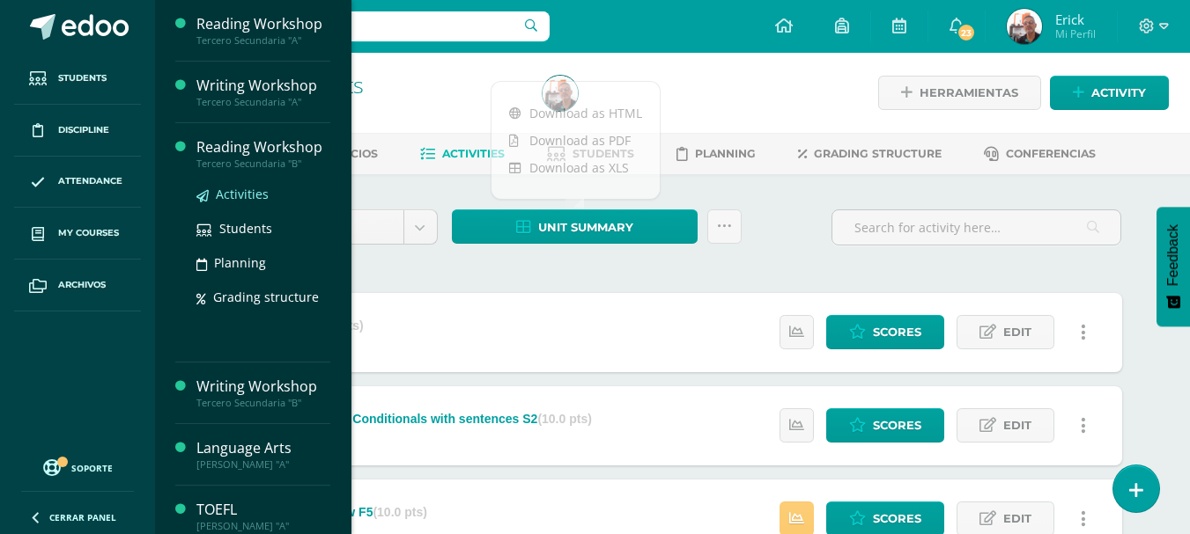
click at [238, 195] on span "Activities" at bounding box center [242, 194] width 53 height 17
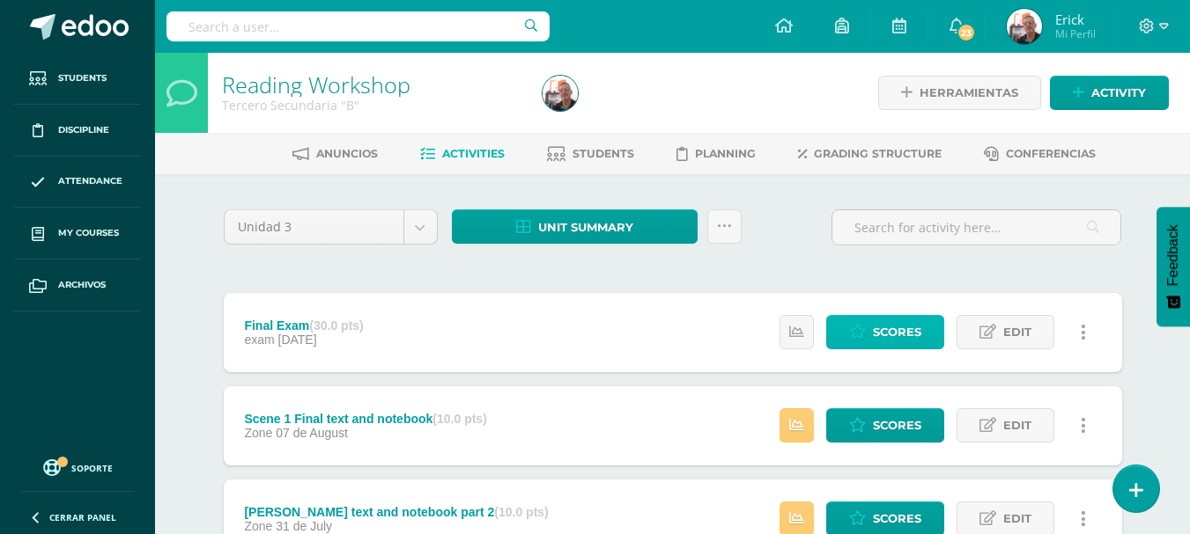
click at [873, 322] on span "Scores" at bounding box center [897, 332] width 48 height 33
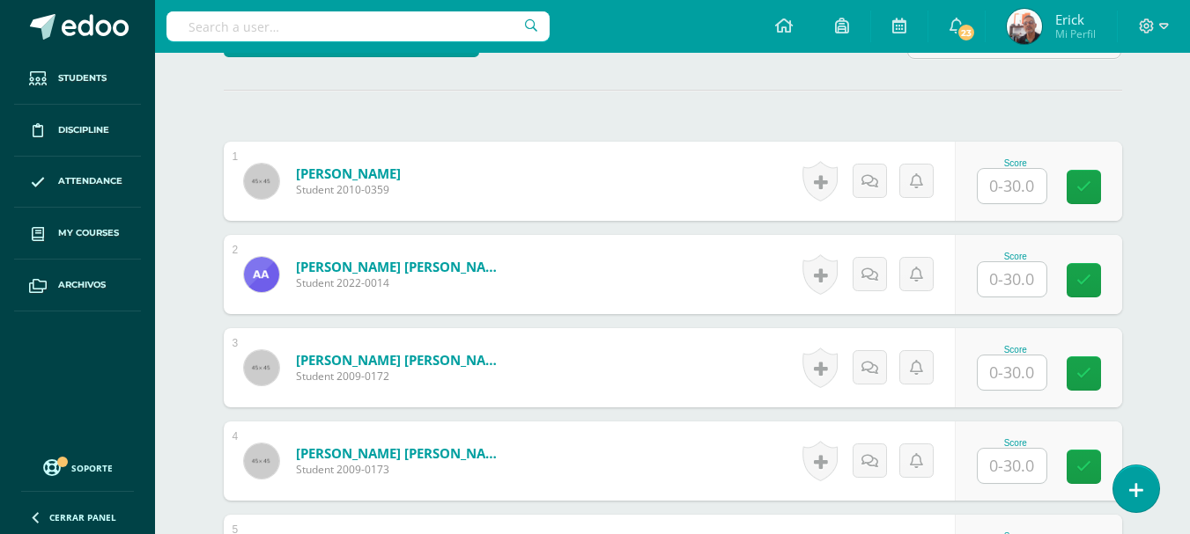
scroll to position [471, 0]
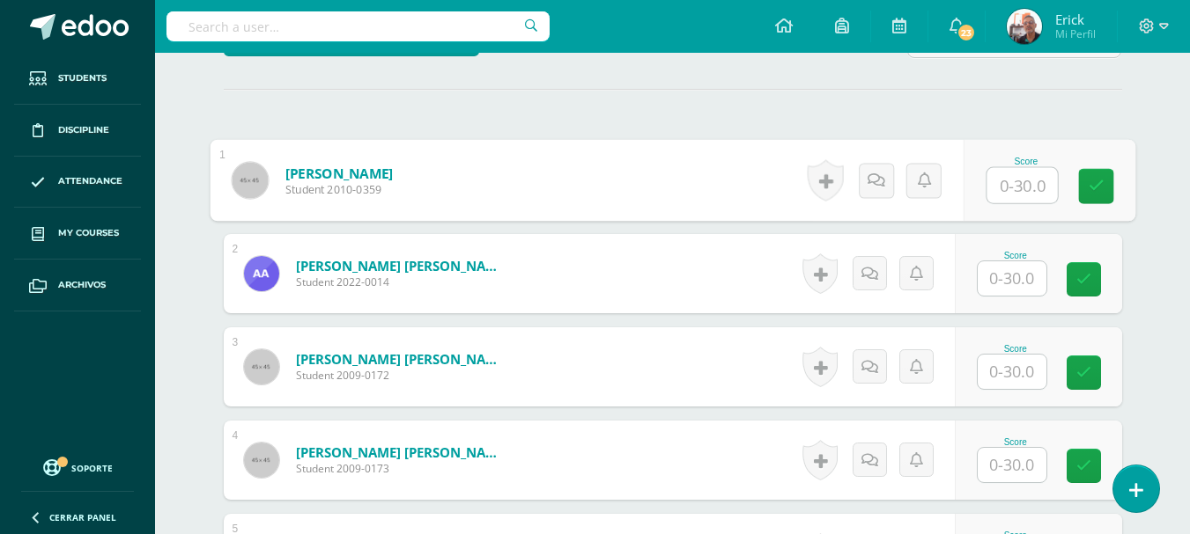
click at [1022, 177] on input "text" at bounding box center [1021, 185] width 70 height 35
type input "16"
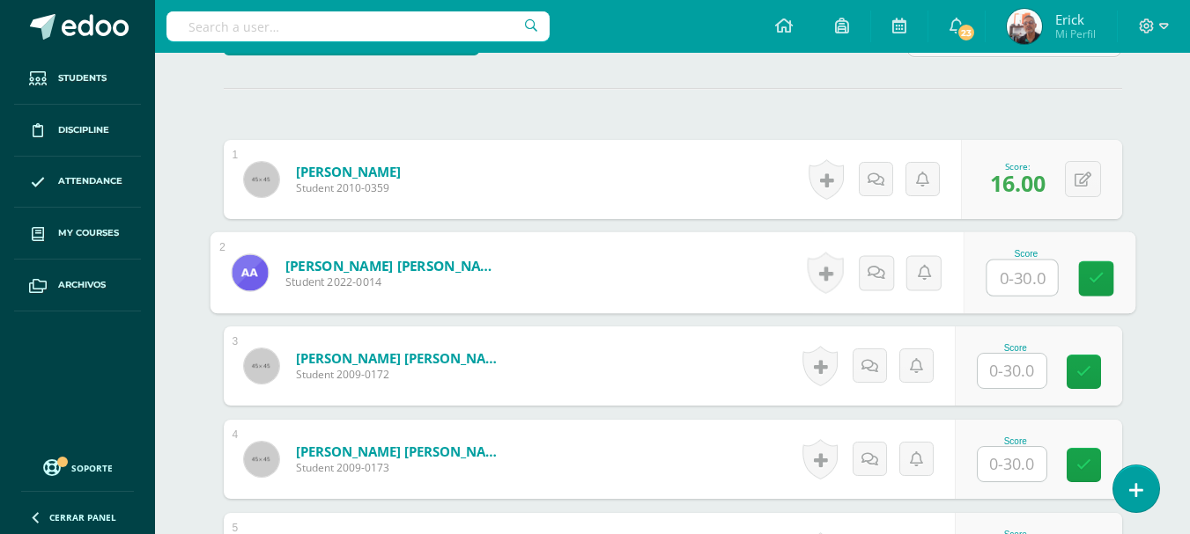
click at [996, 280] on input "text" at bounding box center [1021, 278] width 70 height 35
type input "20"
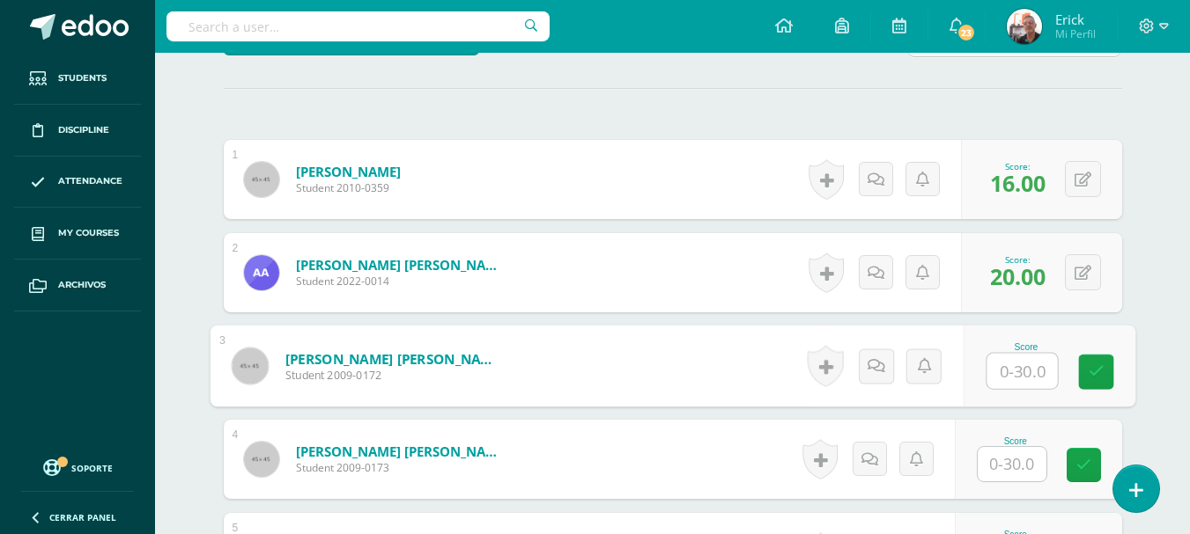
click at [1003, 357] on input "text" at bounding box center [1021, 371] width 70 height 35
type input "12"
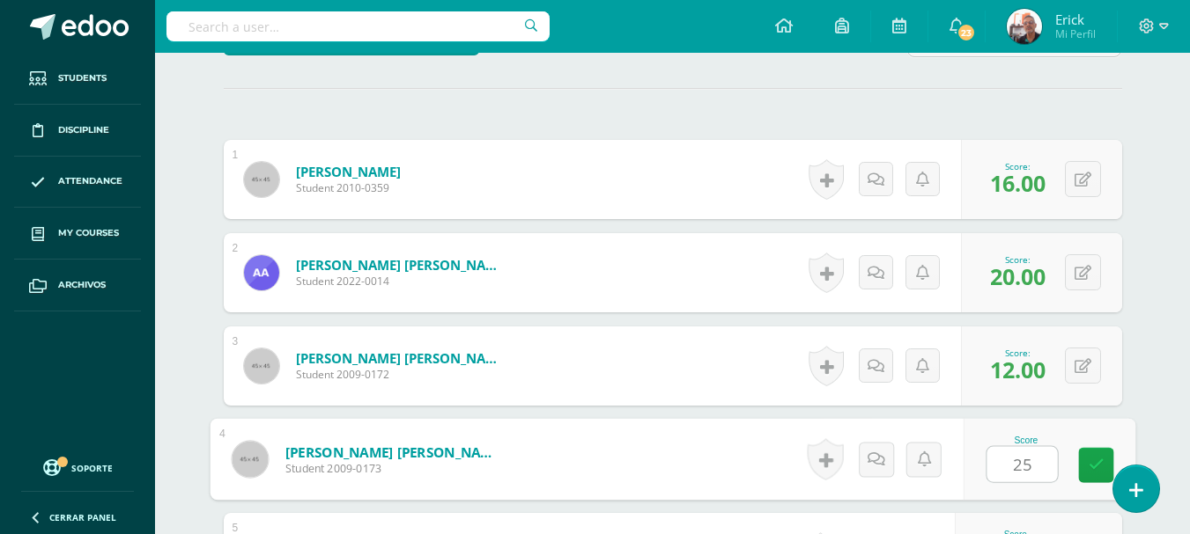
type input "25"
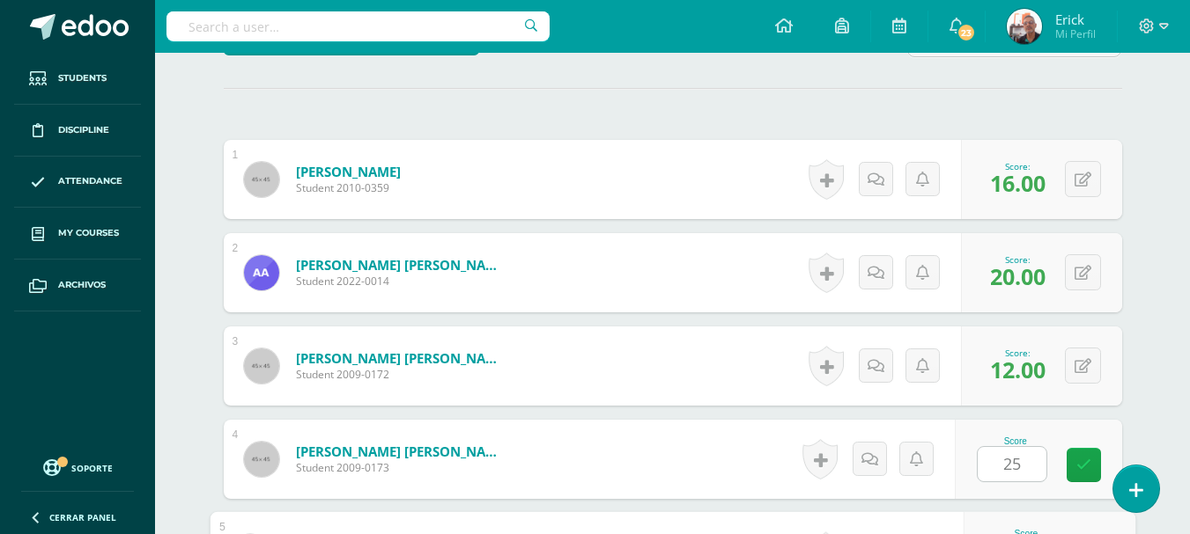
scroll to position [763, 0]
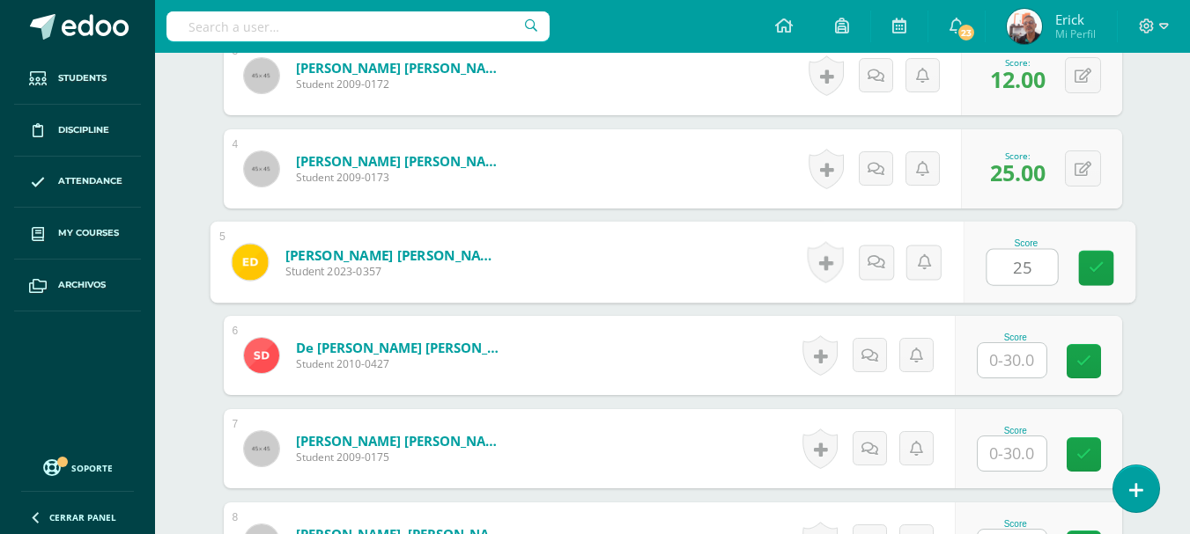
type input "2"
type input "14"
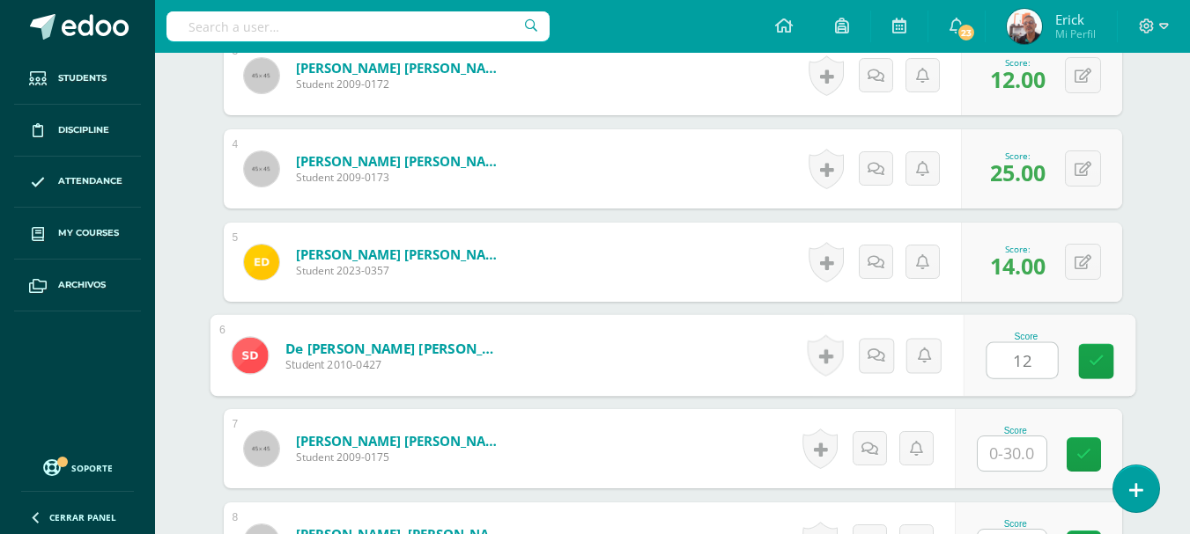
type input "12"
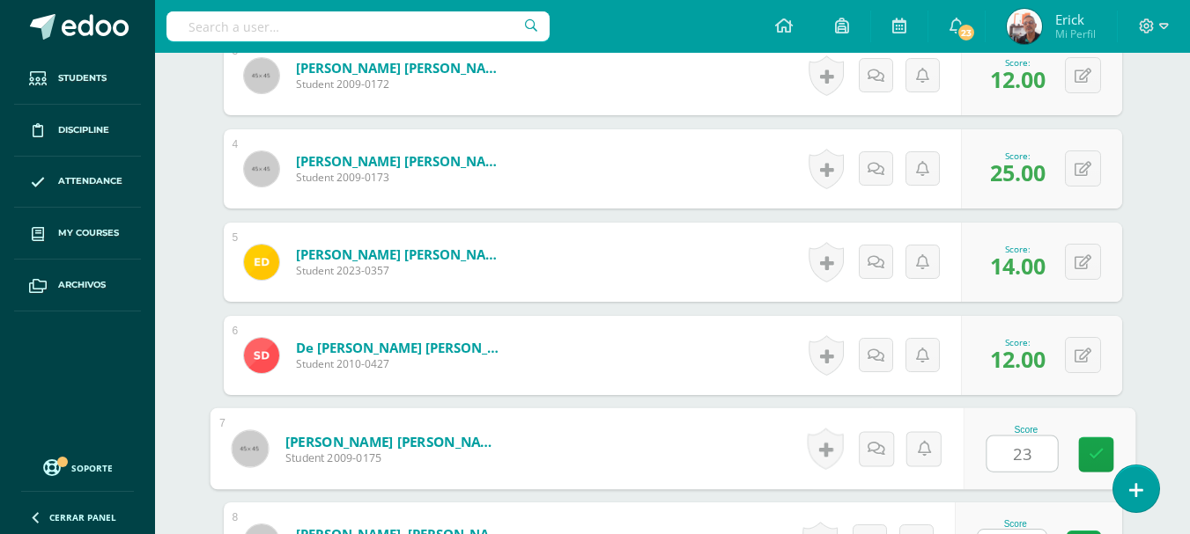
type input "23"
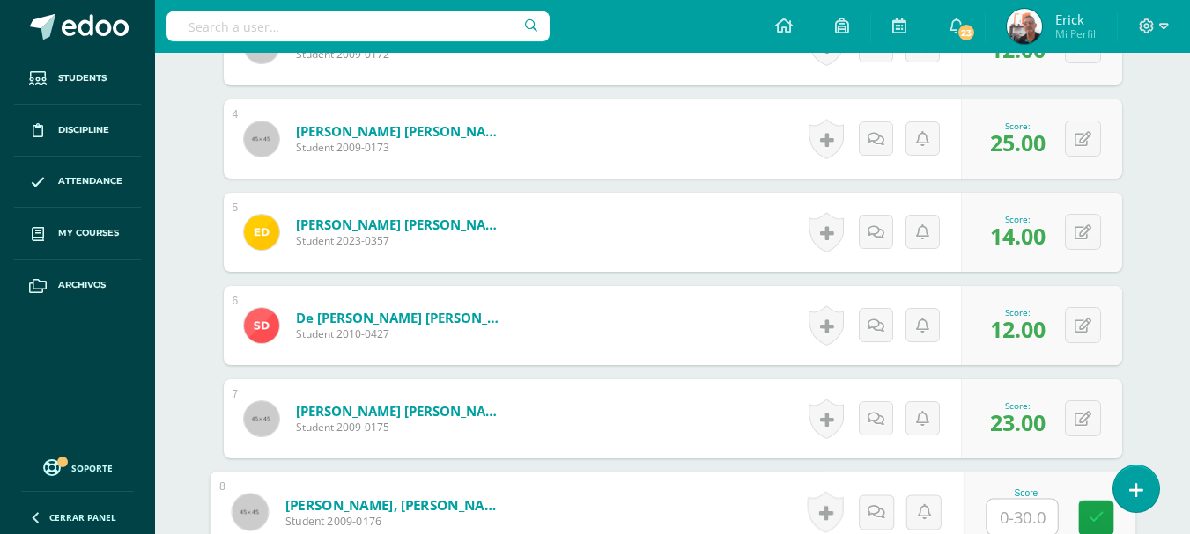
scroll to position [1260, 0]
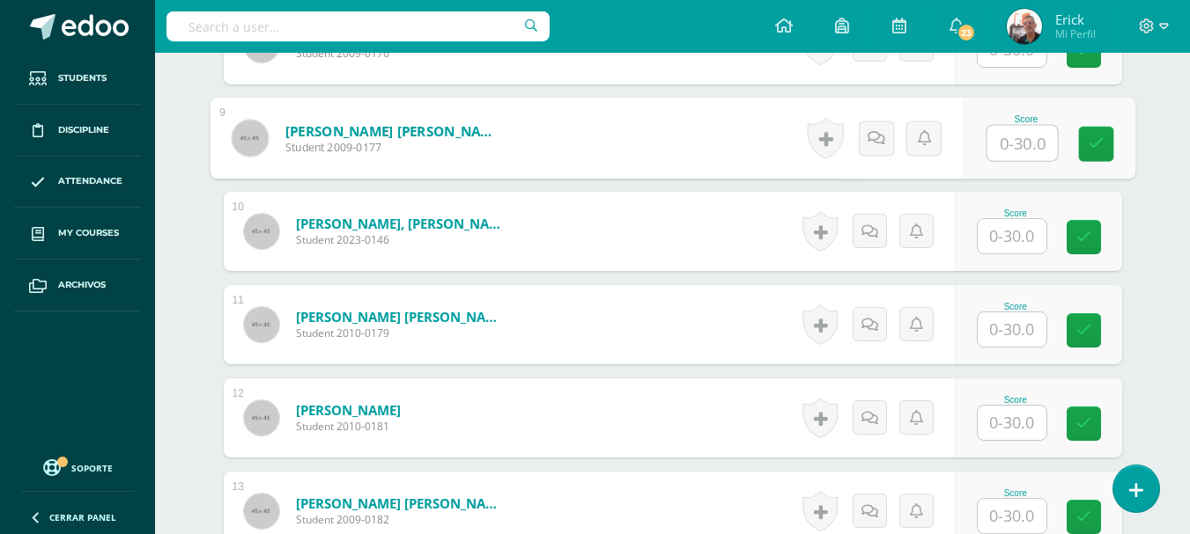
click at [1017, 145] on input "text" at bounding box center [1021, 143] width 70 height 35
type input "13"
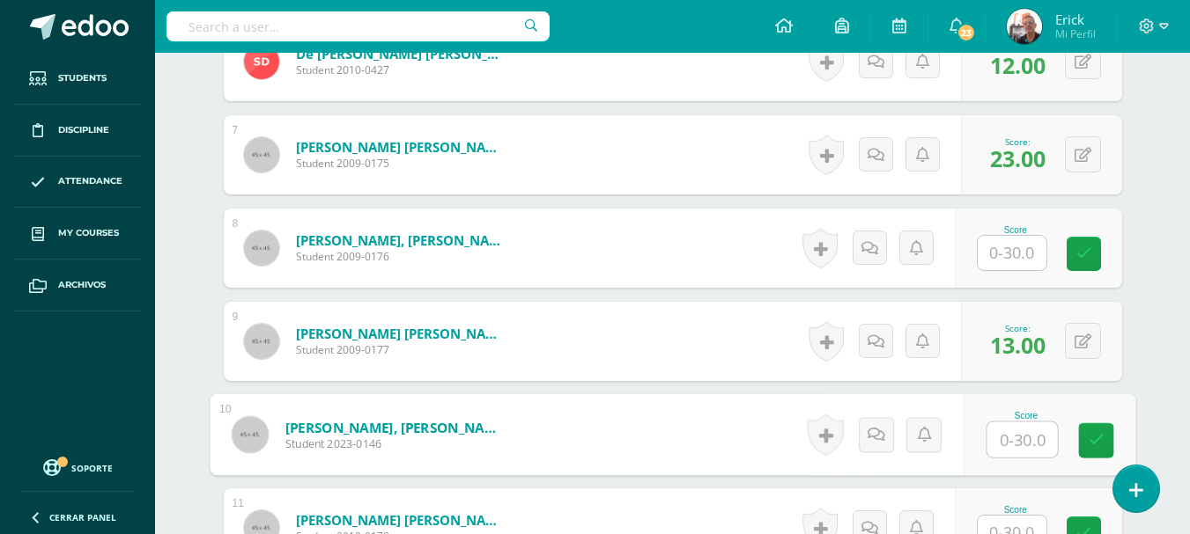
scroll to position [1049, 0]
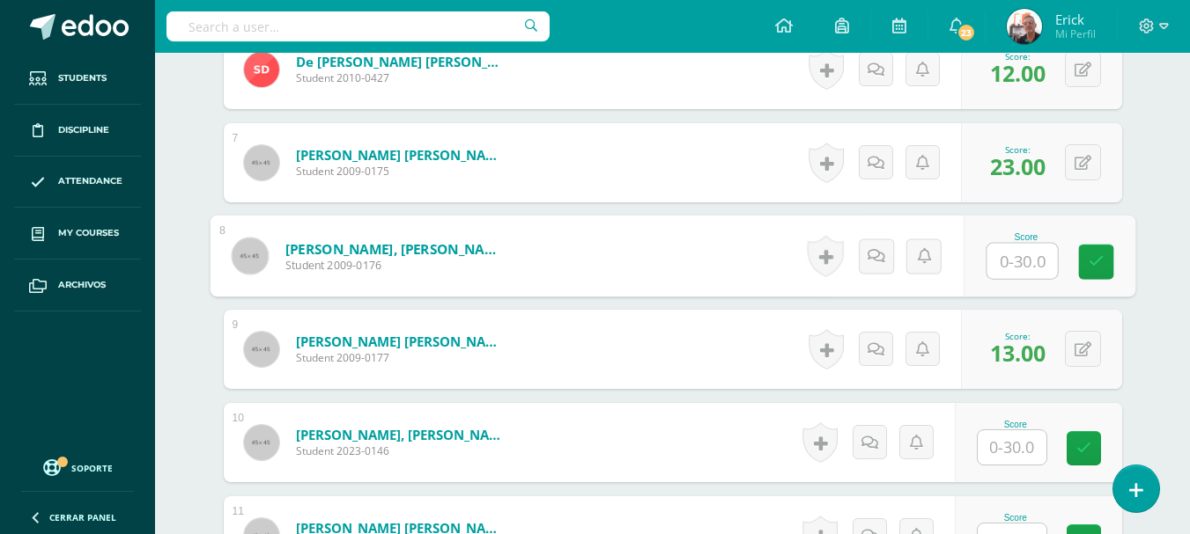
click at [1010, 259] on input "text" at bounding box center [1021, 261] width 70 height 35
type input "4"
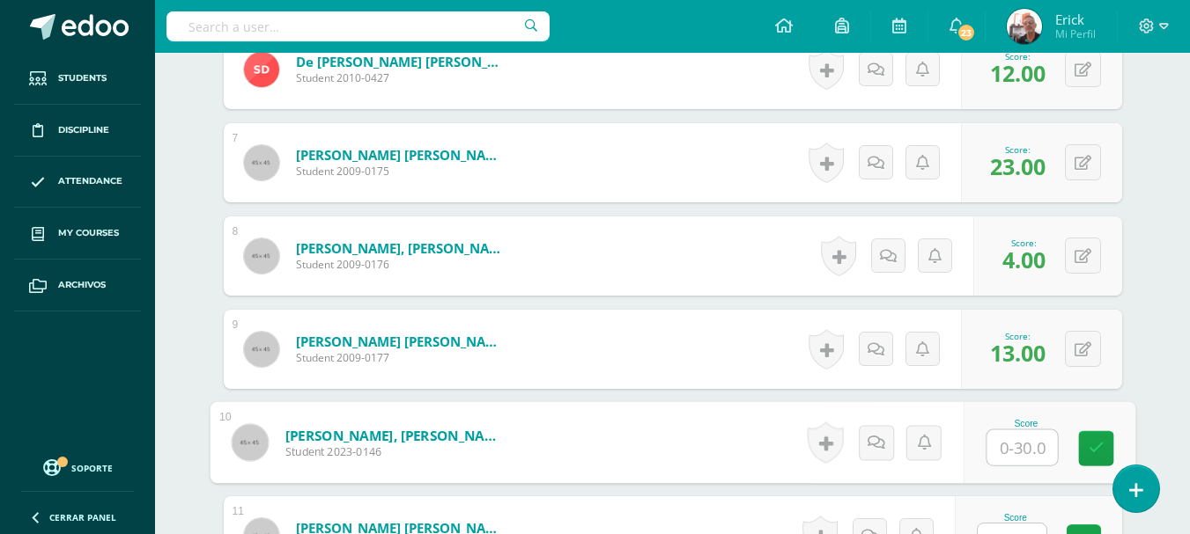
click at [1012, 452] on input "text" at bounding box center [1021, 448] width 70 height 35
type input "10"
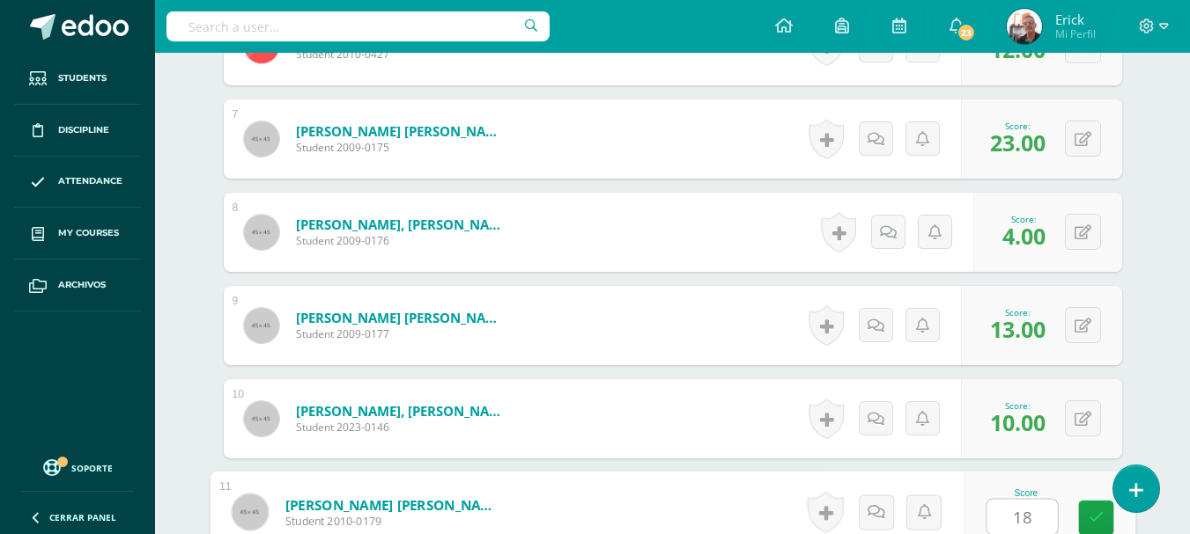
type input "18"
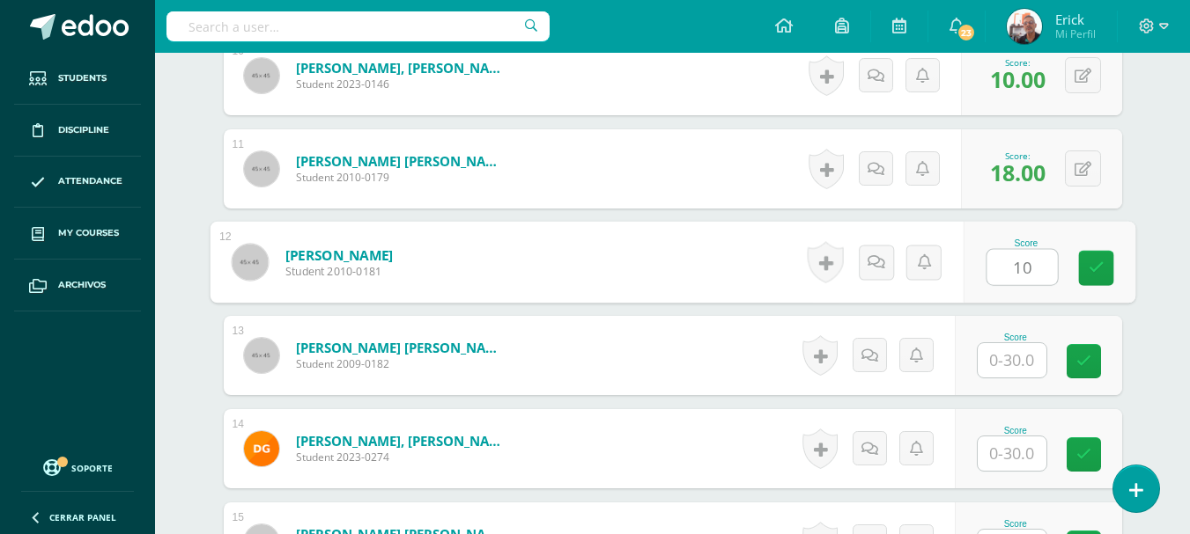
type input "10"
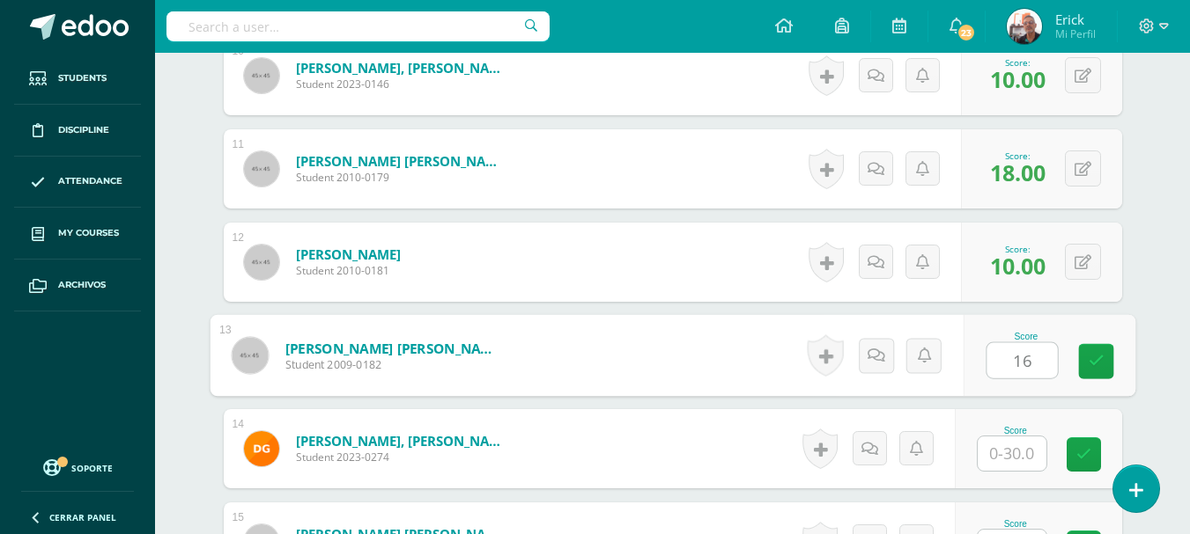
type input "16"
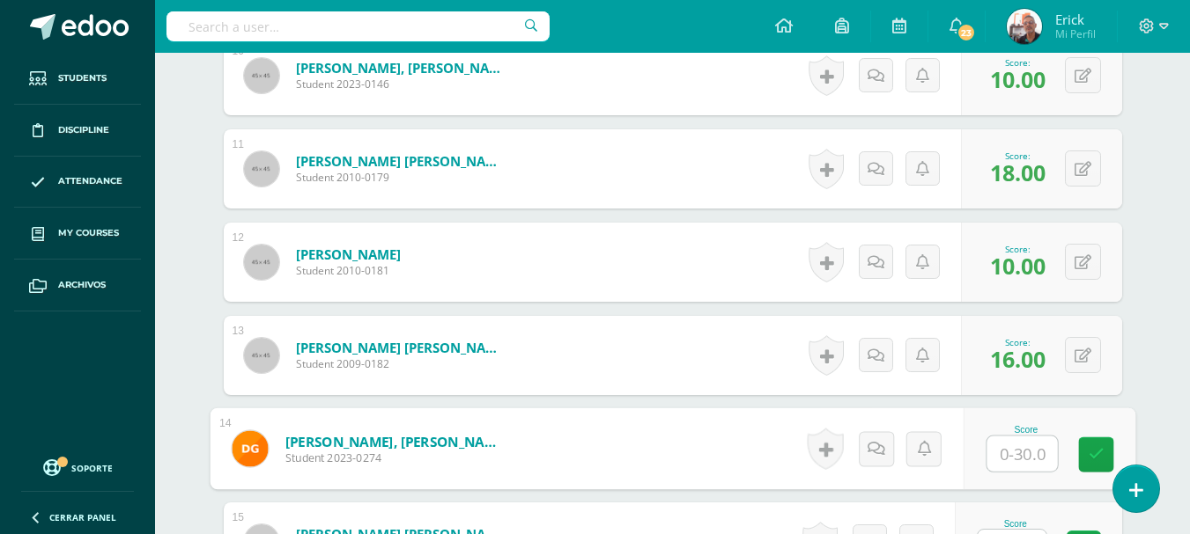
click at [1015, 453] on input "text" at bounding box center [1021, 454] width 70 height 35
type input "16"
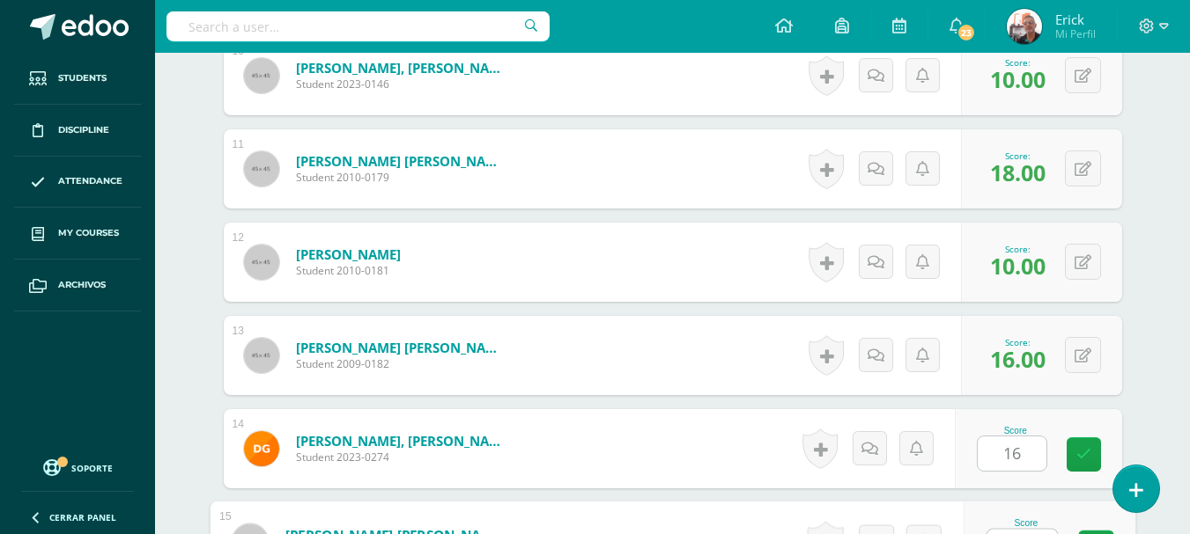
scroll to position [1446, 0]
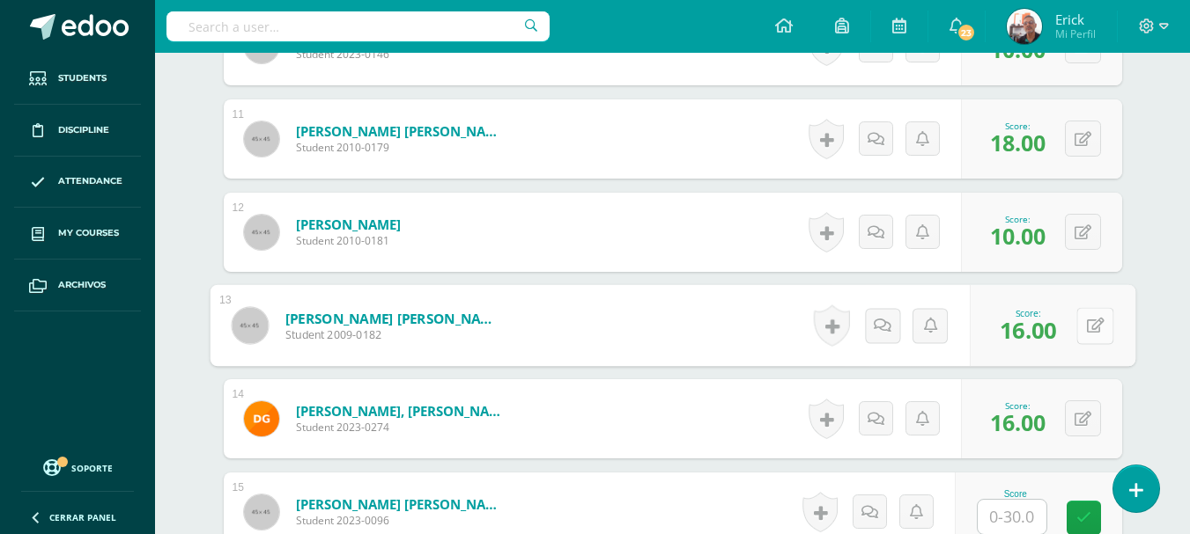
click at [1088, 328] on icon at bounding box center [1095, 325] width 18 height 15
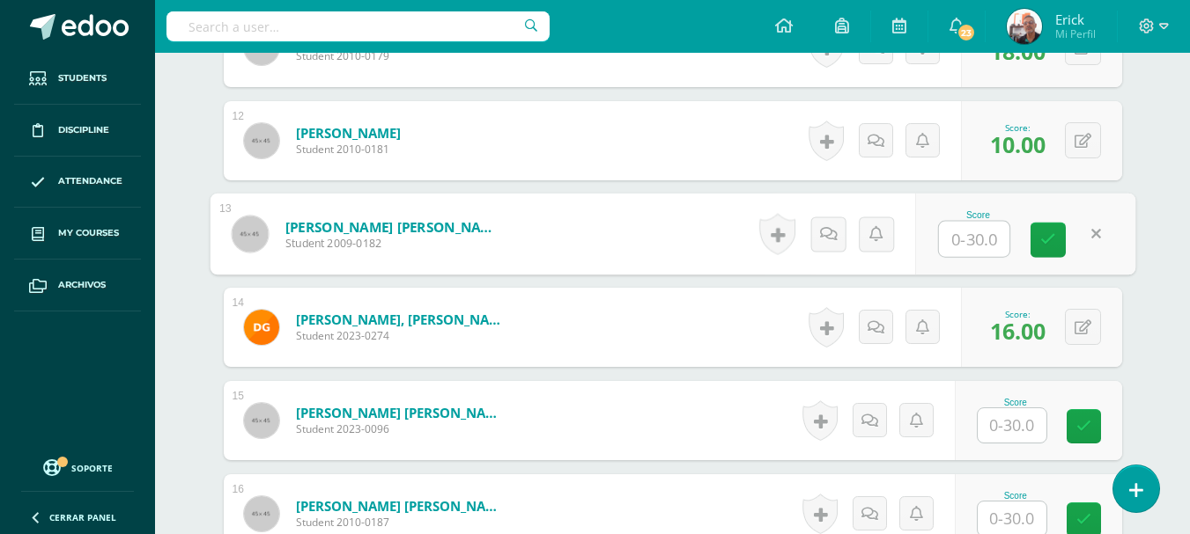
scroll to position [1622, 0]
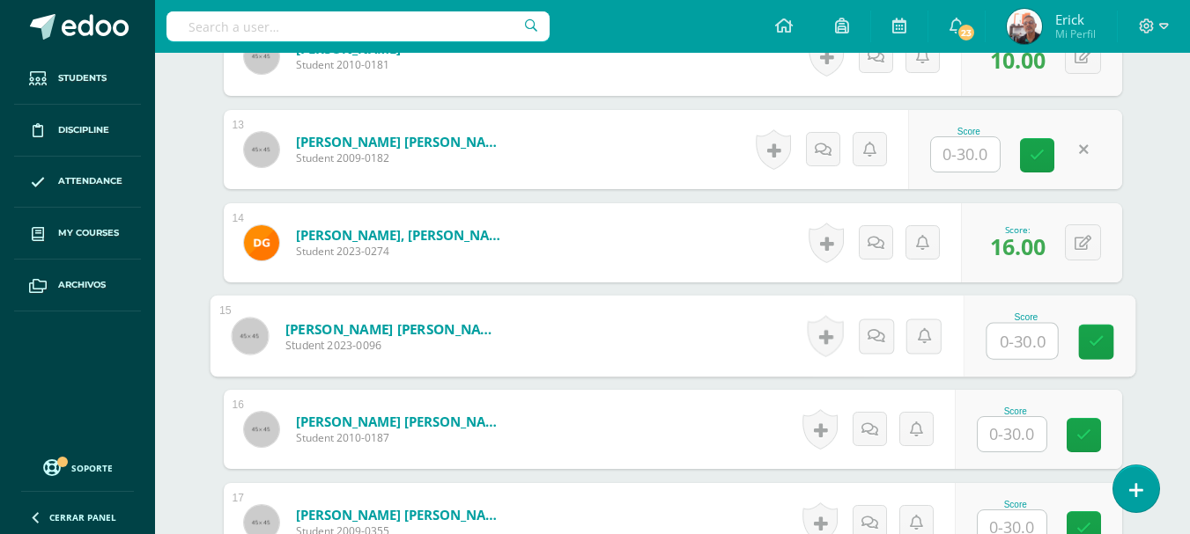
click at [1013, 349] on input "text" at bounding box center [1021, 341] width 70 height 35
type input "6"
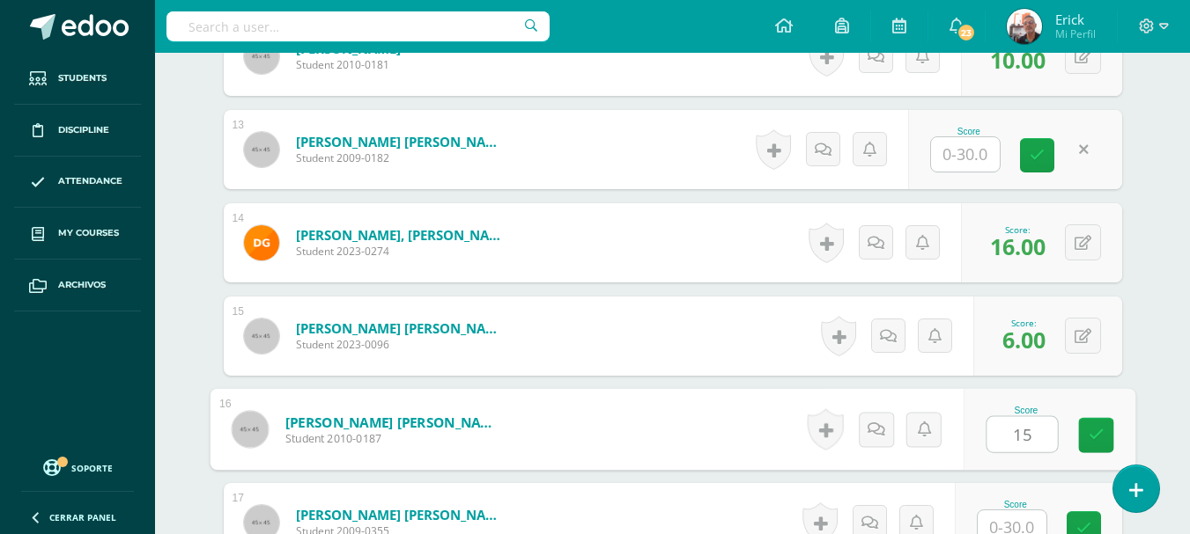
type input "15"
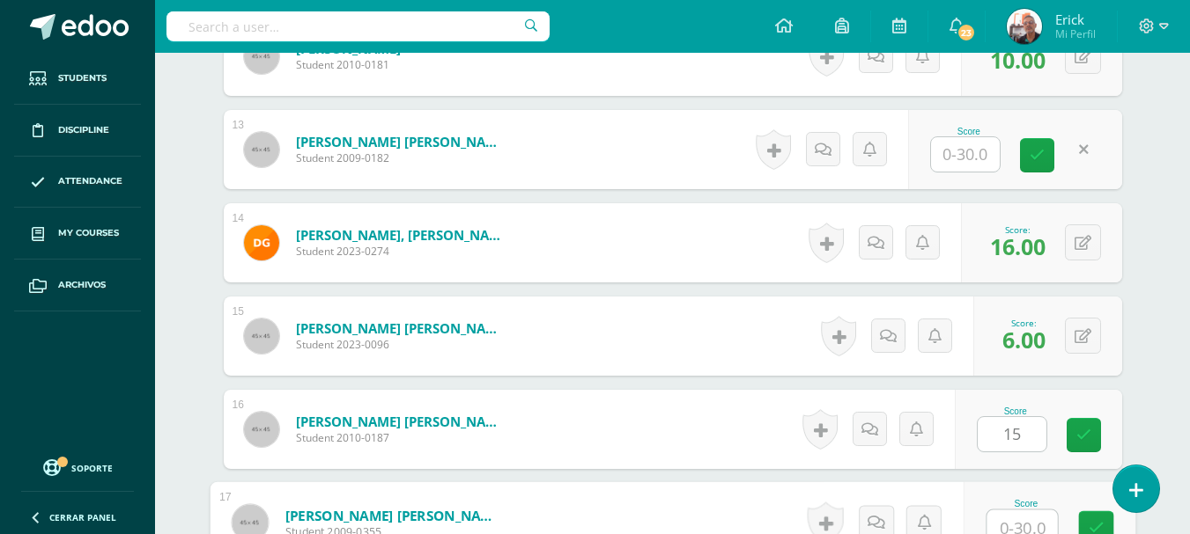
scroll to position [1632, 0]
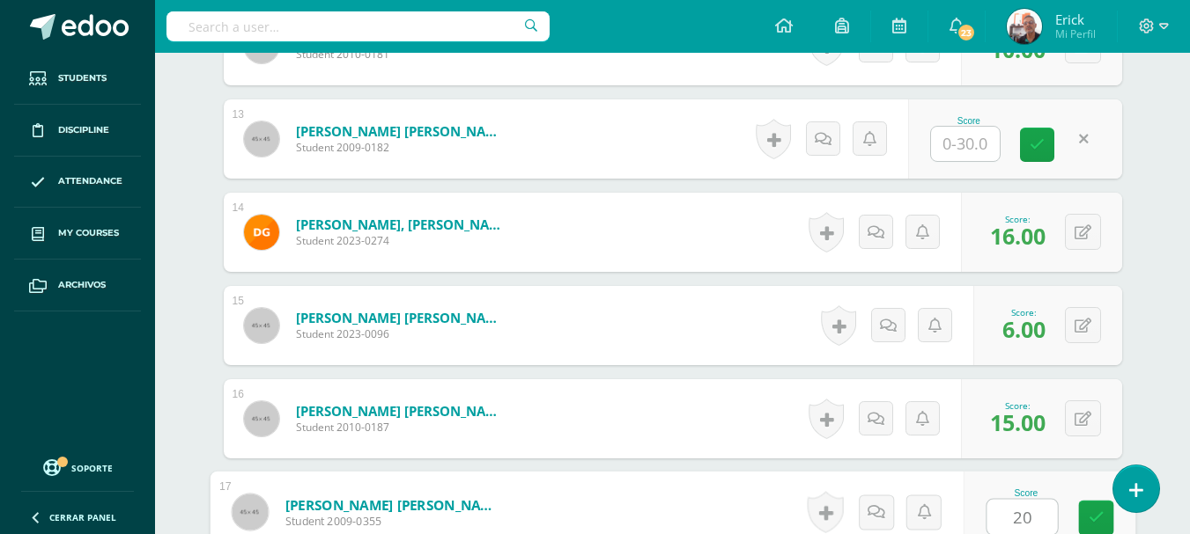
type input "20"
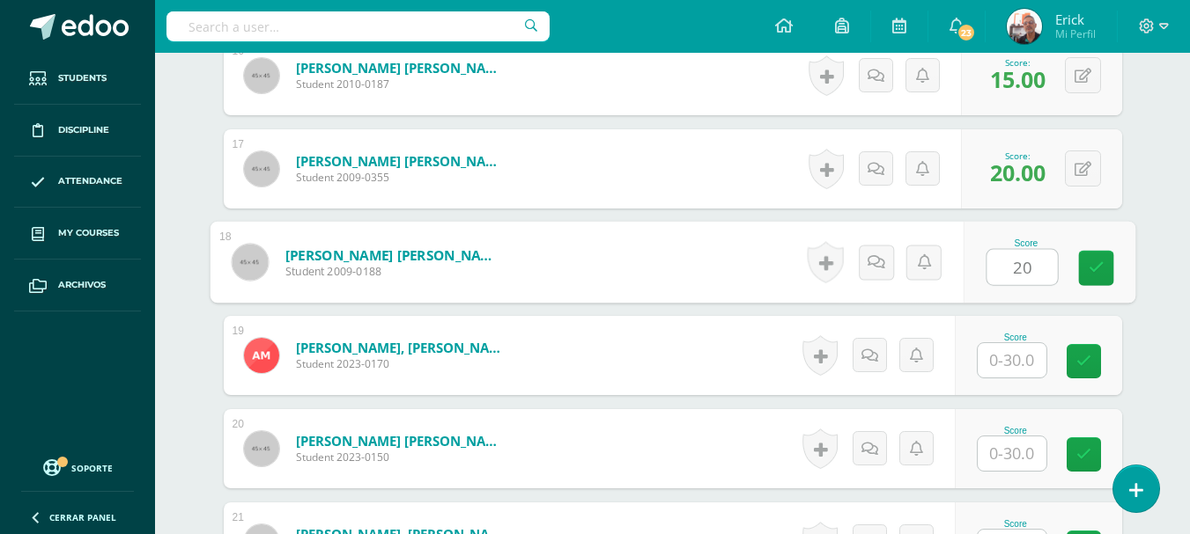
type input "20"
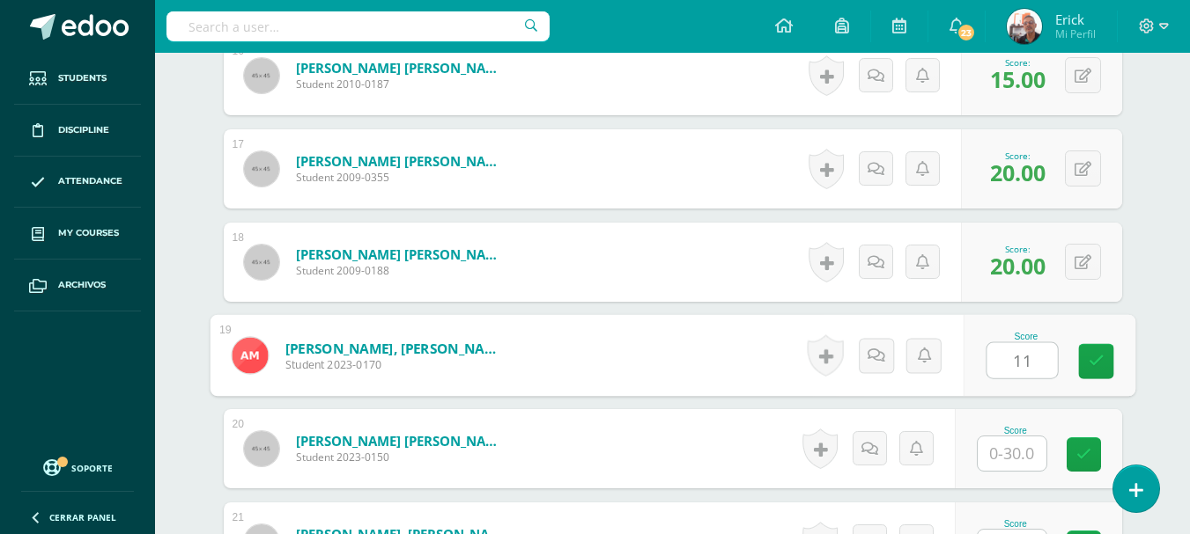
type input "11"
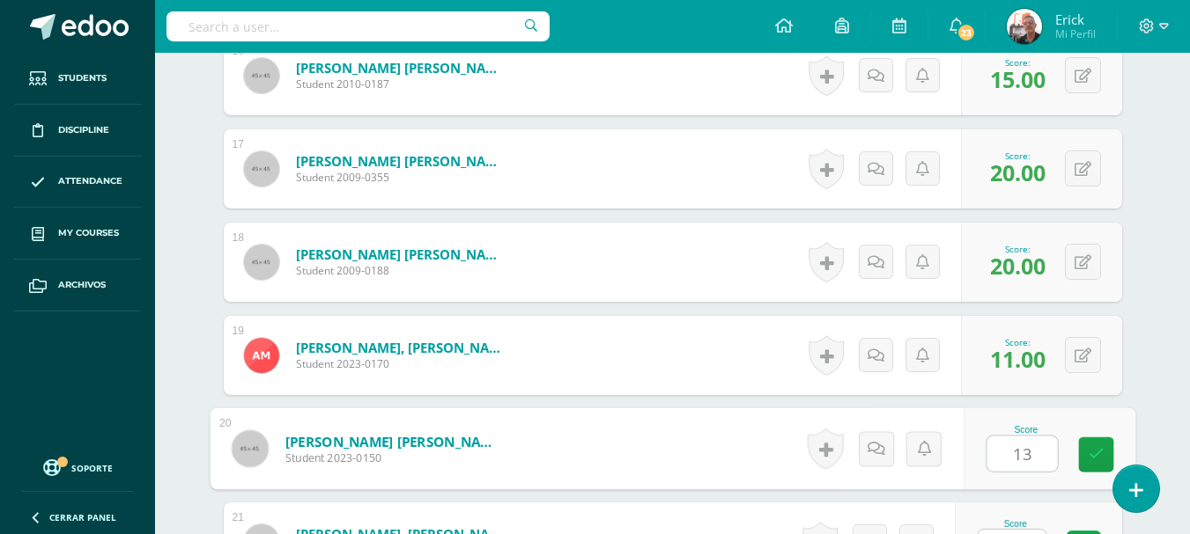
type input "13"
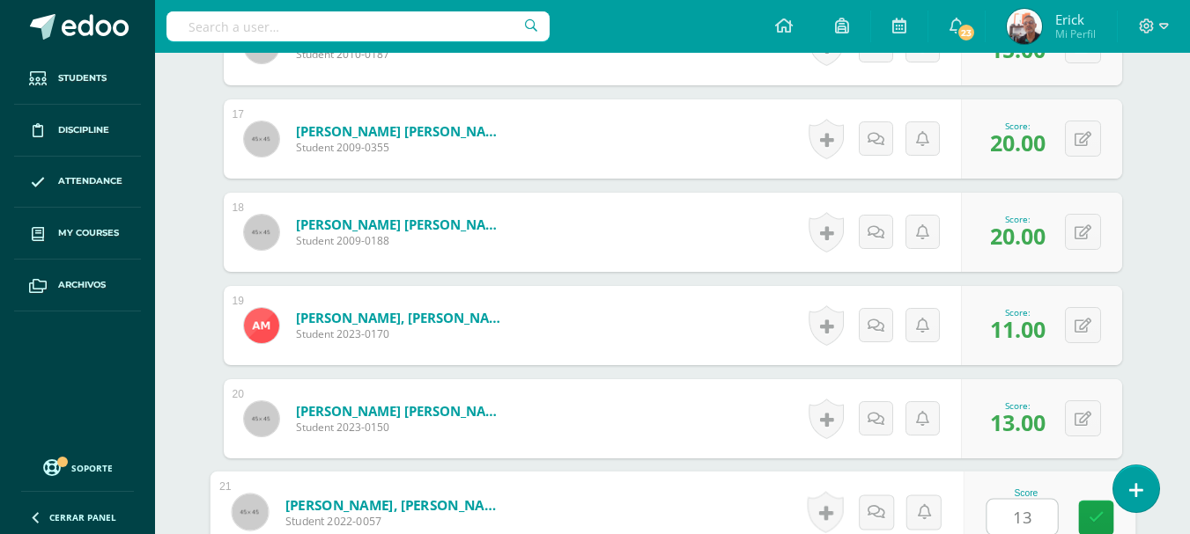
type input "13"
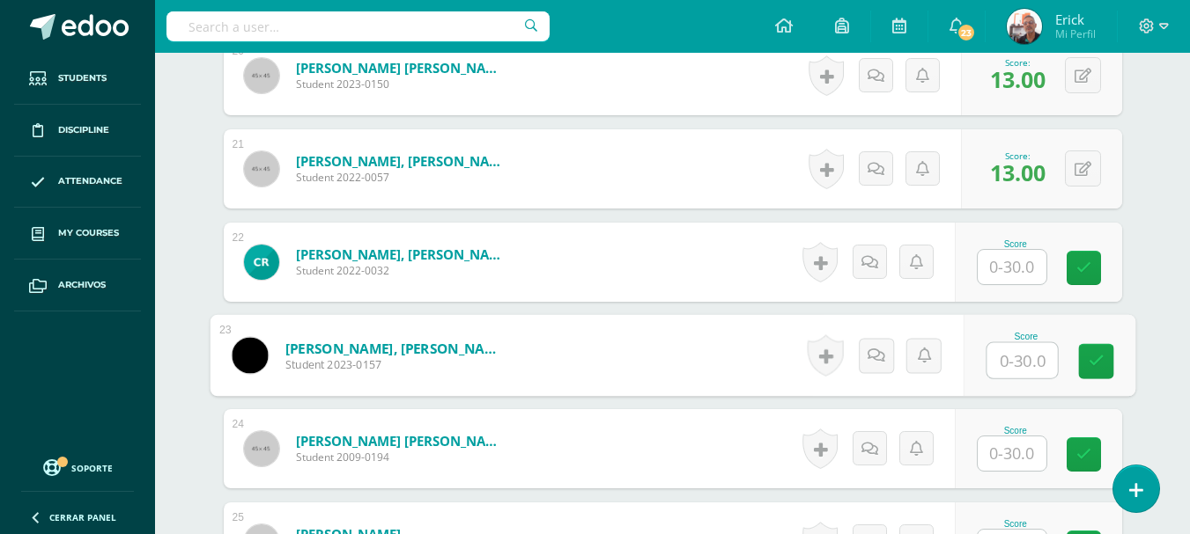
click at [1021, 355] on input "text" at bounding box center [1021, 360] width 70 height 35
type input "15"
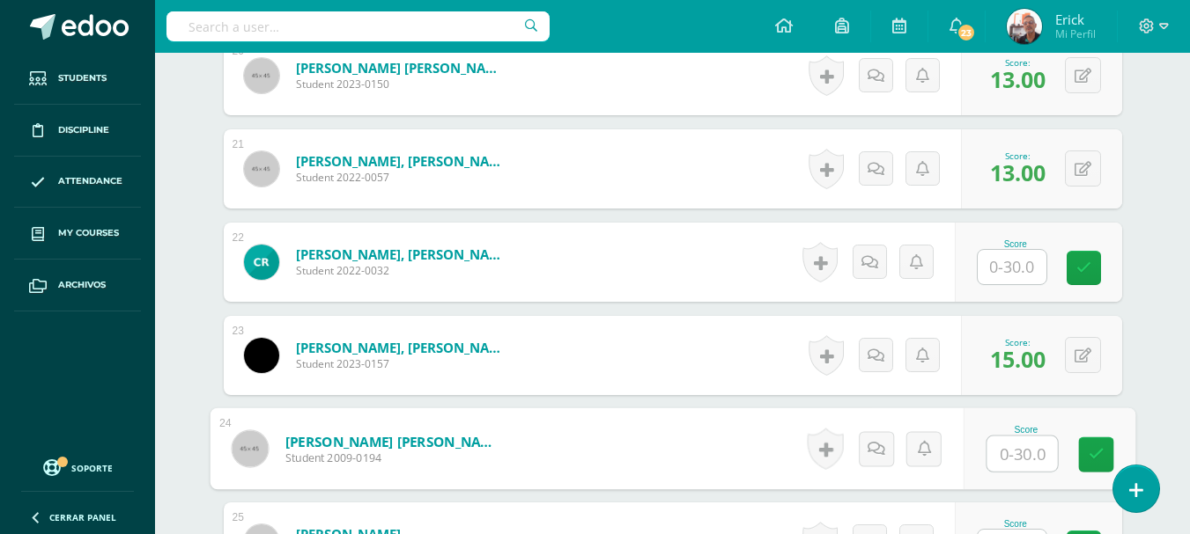
click at [1030, 262] on input "text" at bounding box center [1011, 267] width 69 height 34
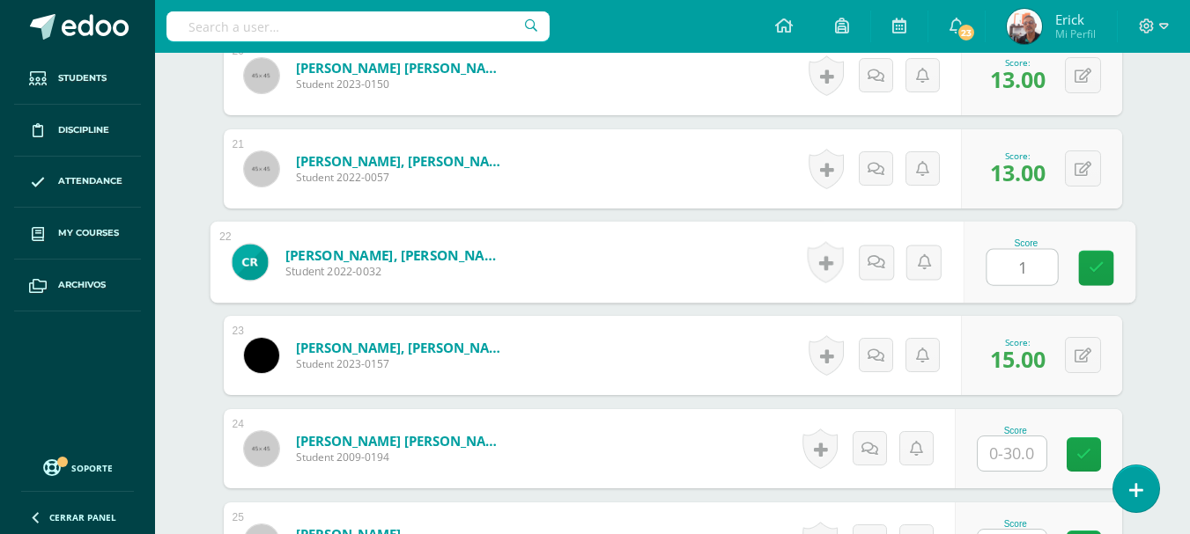
type input "11"
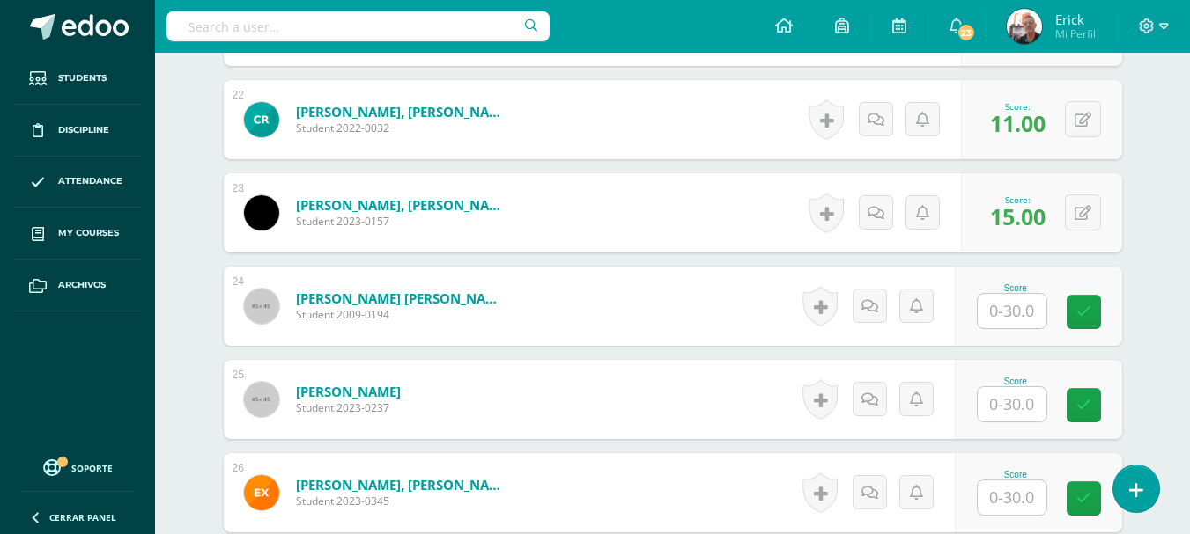
scroll to position [2525, 0]
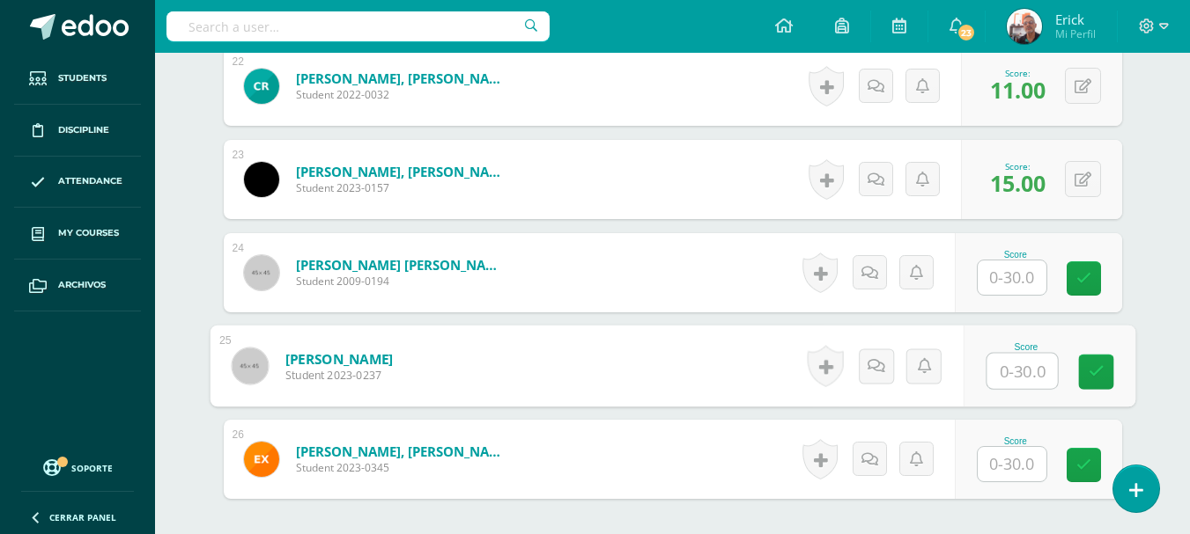
click at [1016, 377] on input "text" at bounding box center [1021, 371] width 70 height 35
type input "27"
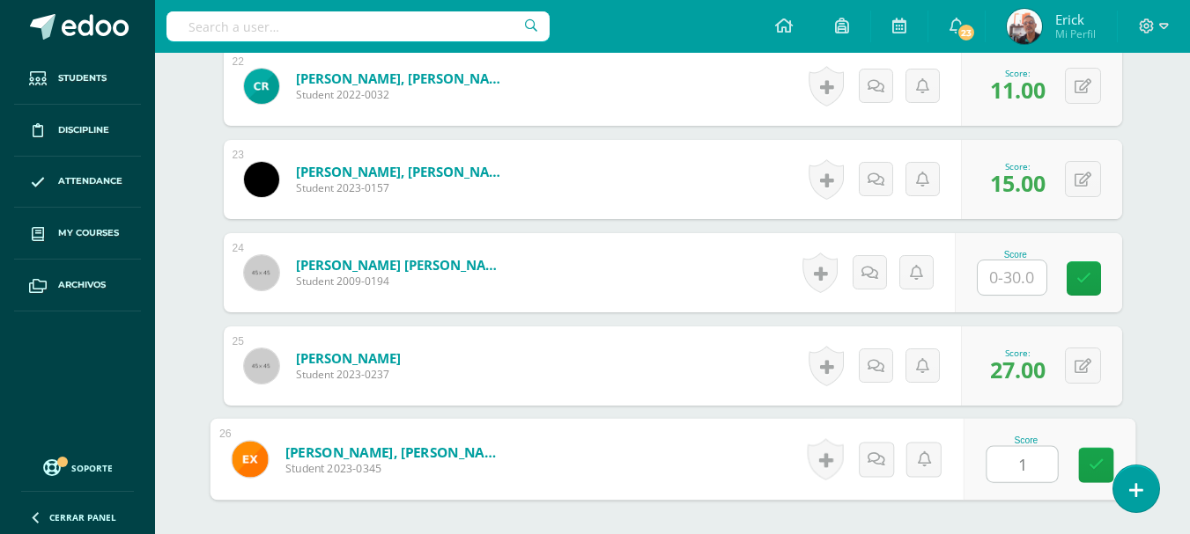
type input "15"
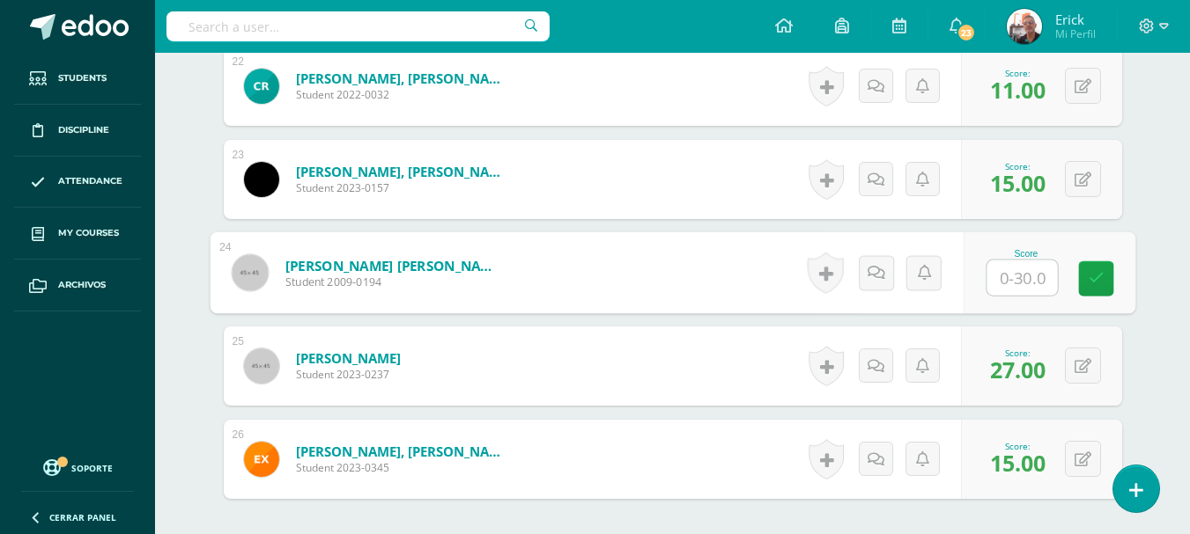
click at [1030, 278] on input "text" at bounding box center [1021, 278] width 70 height 35
type input "15"
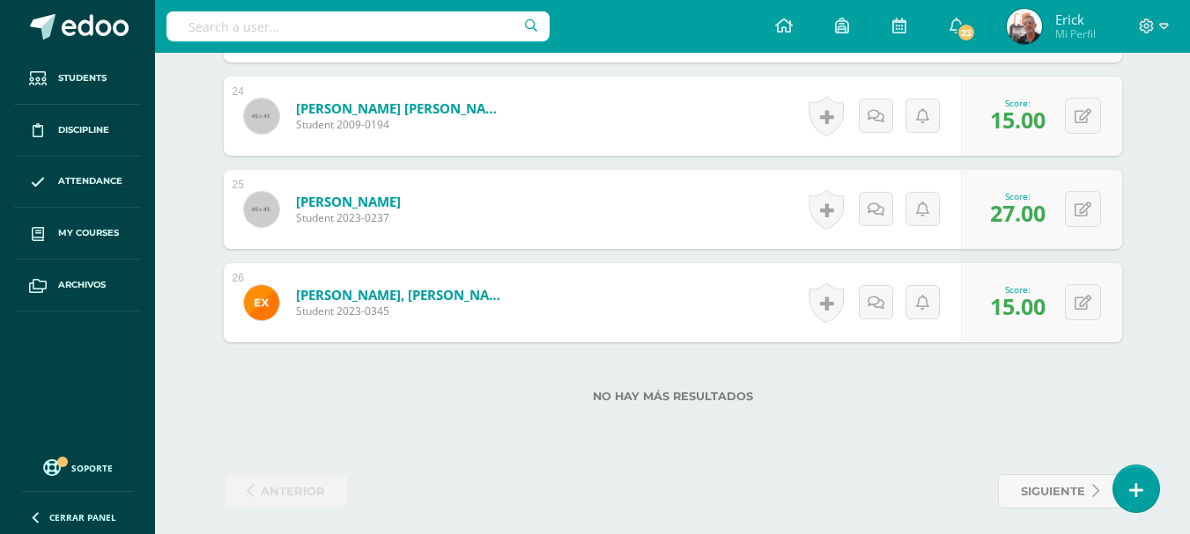
scroll to position [2692, 0]
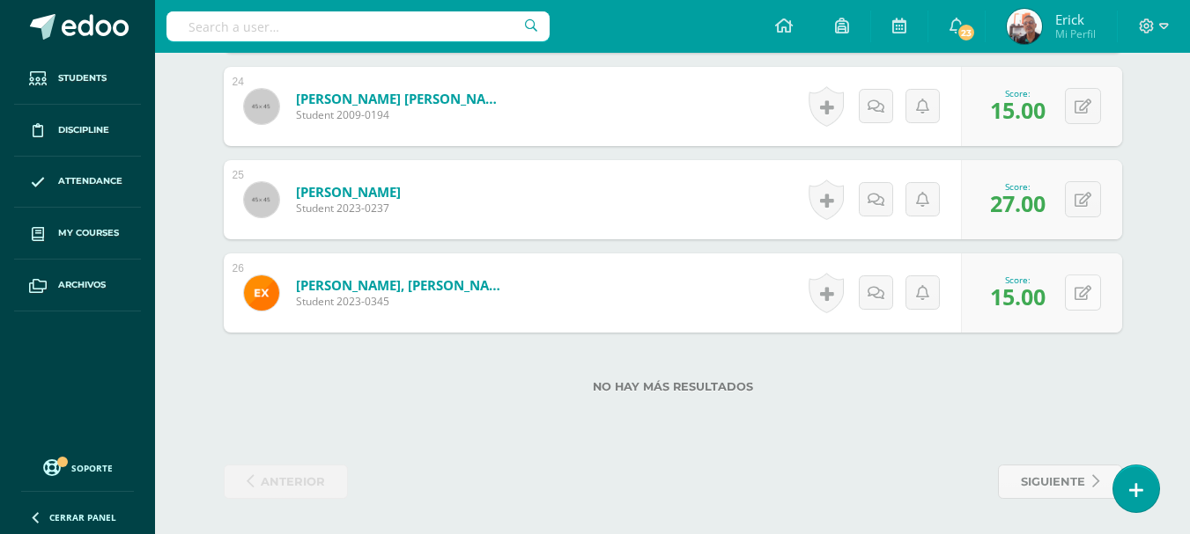
click at [1084, 294] on button at bounding box center [1083, 293] width 36 height 36
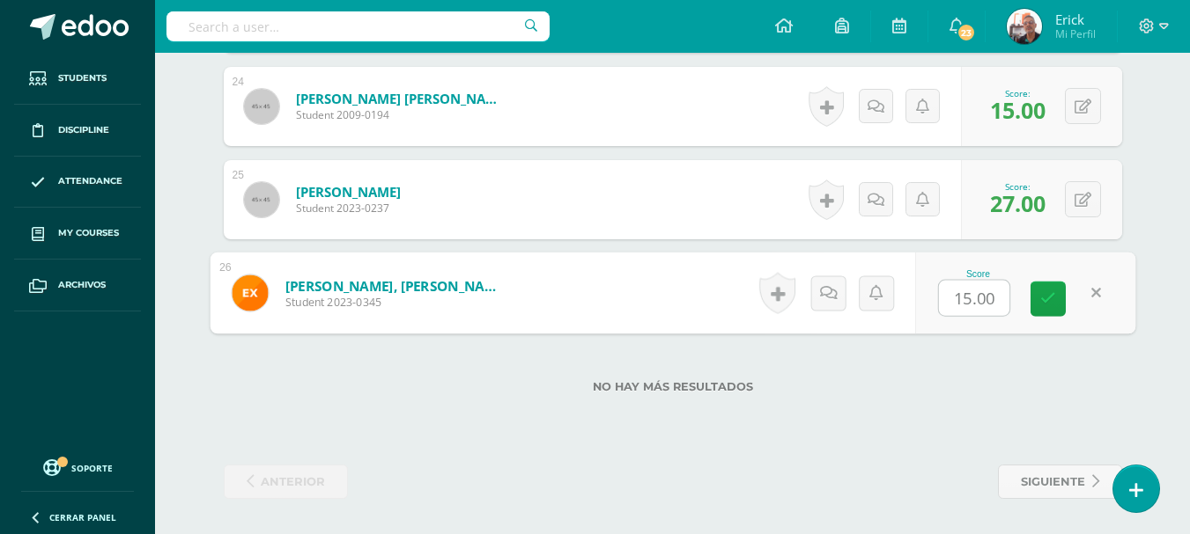
type input "9"
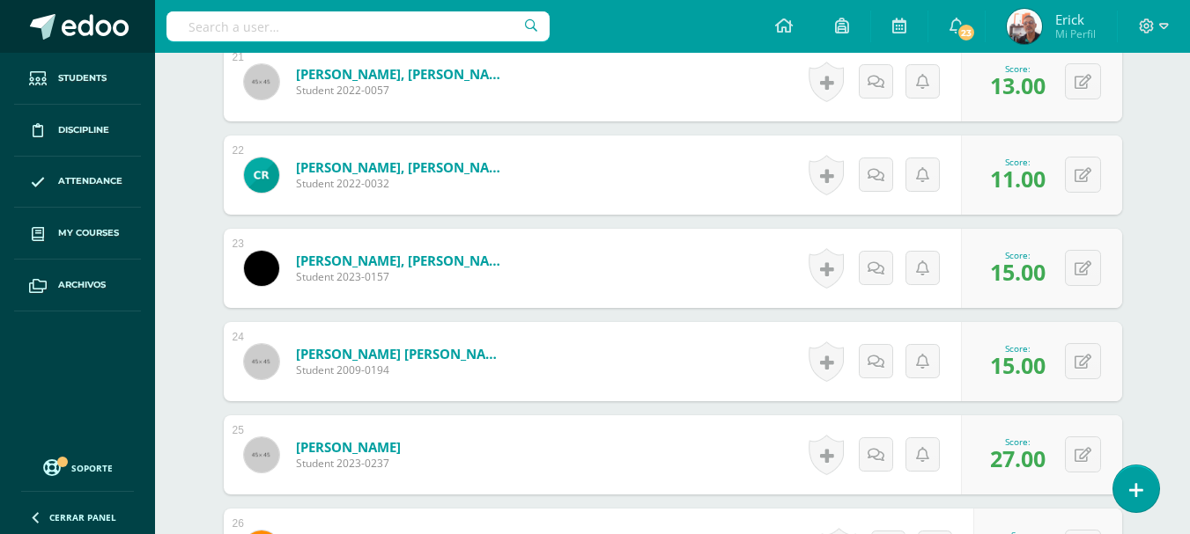
scroll to position [2428, 0]
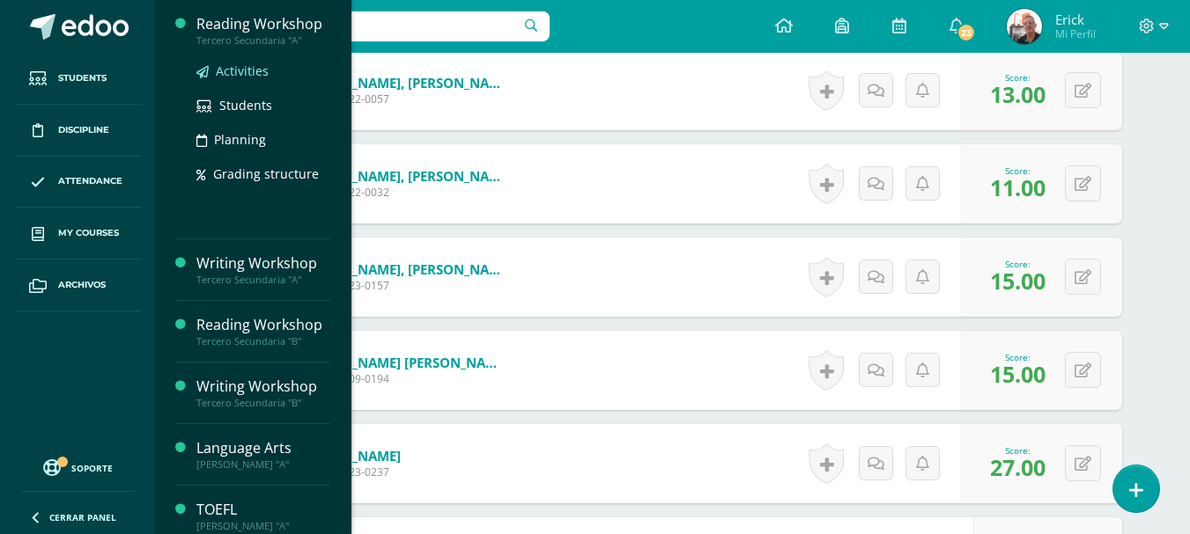
click at [214, 74] on link "Activities" at bounding box center [263, 71] width 134 height 20
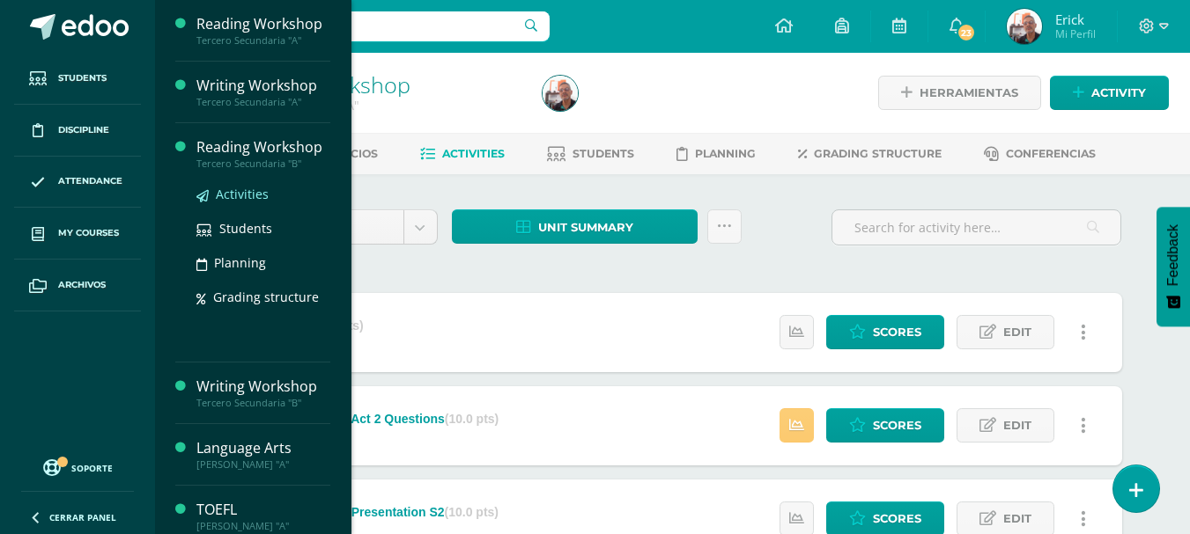
click at [267, 191] on link "Activities" at bounding box center [263, 194] width 134 height 20
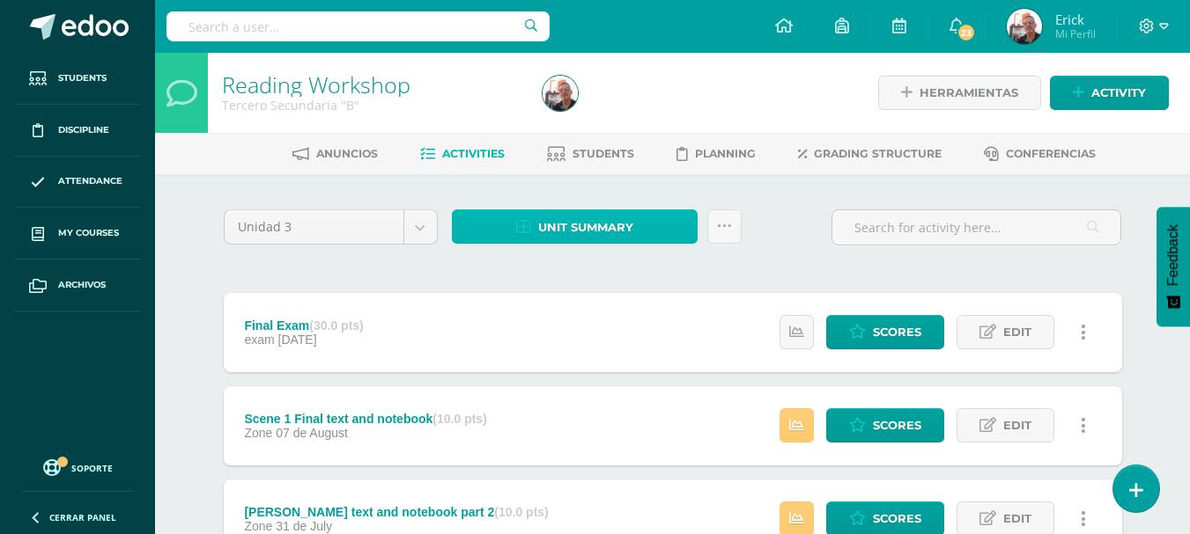
click at [605, 218] on span "Unit summary" at bounding box center [585, 227] width 95 height 33
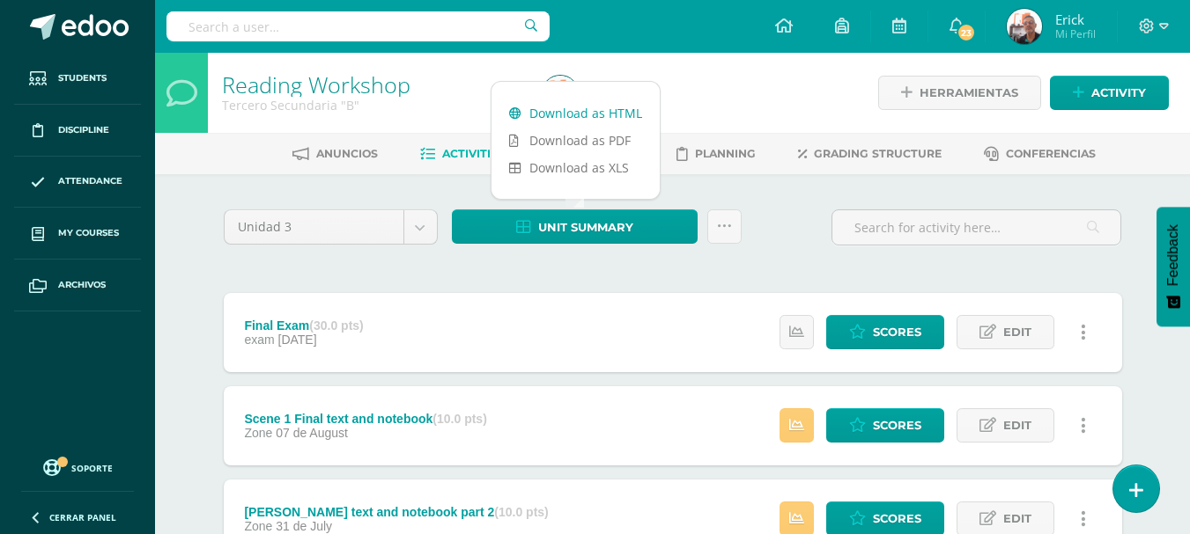
click at [627, 112] on link "Download as HTML" at bounding box center [575, 112] width 168 height 27
click at [900, 339] on span "Scores" at bounding box center [897, 332] width 48 height 33
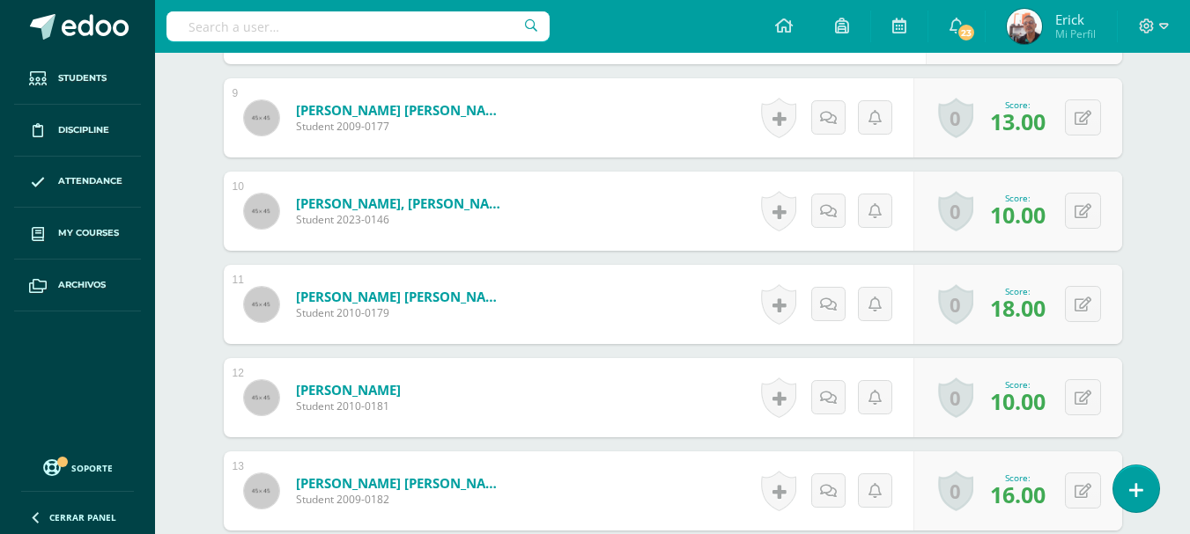
scroll to position [1281, 0]
click at [1087, 402] on icon at bounding box center [1095, 396] width 18 height 15
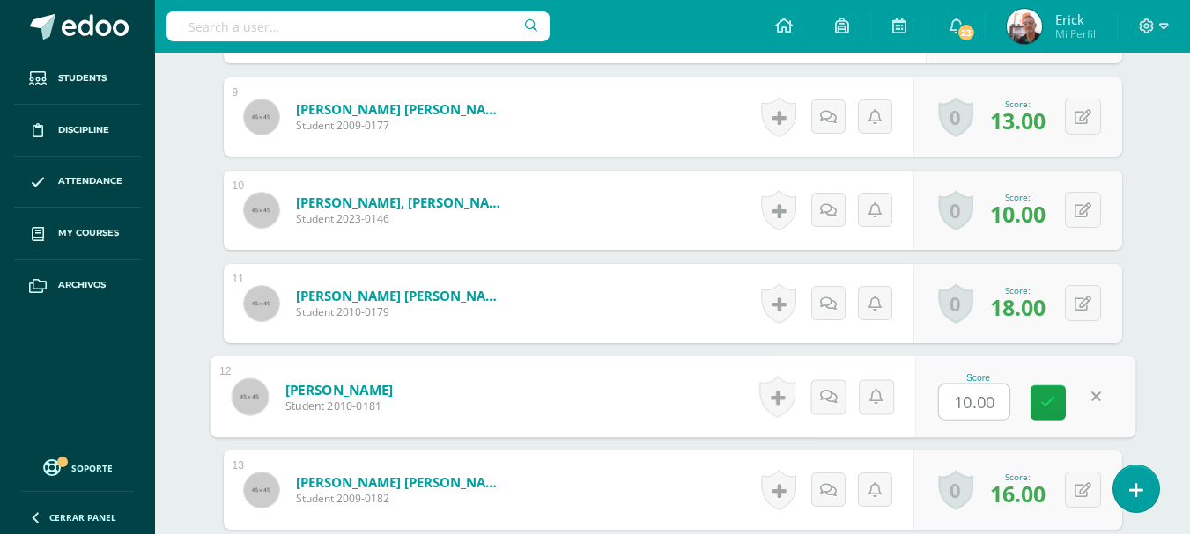
scroll to position [1282, 0]
type input "11"
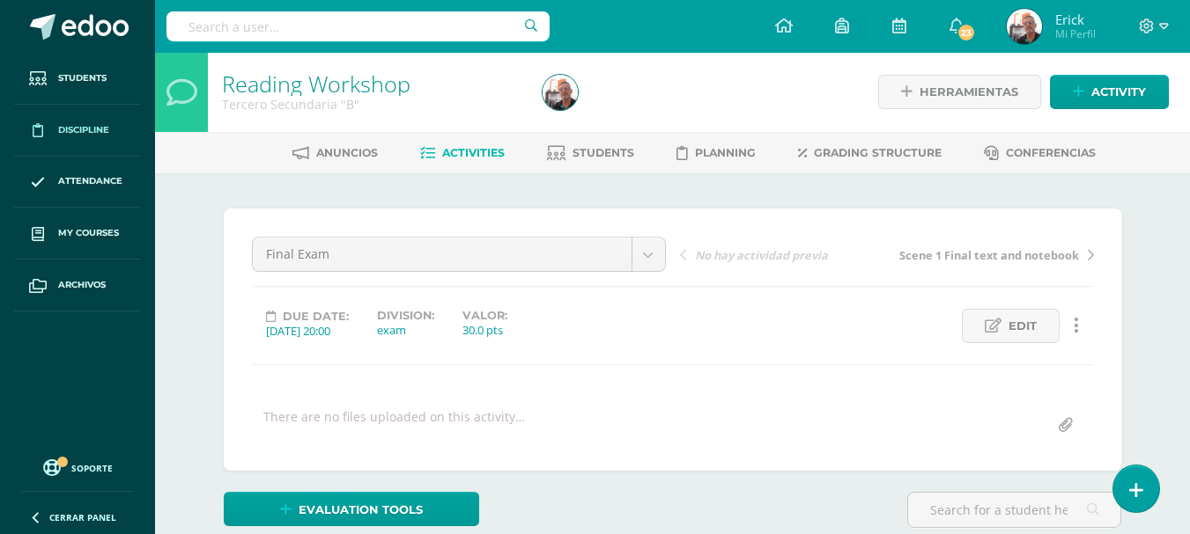
scroll to position [0, 0]
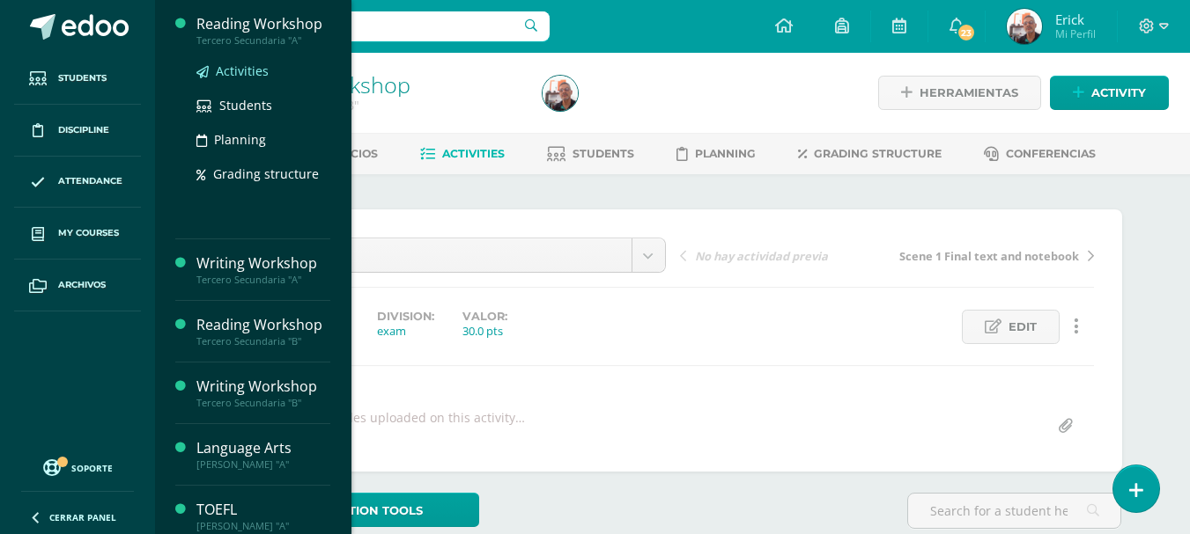
click at [251, 61] on link "Activities" at bounding box center [263, 71] width 134 height 20
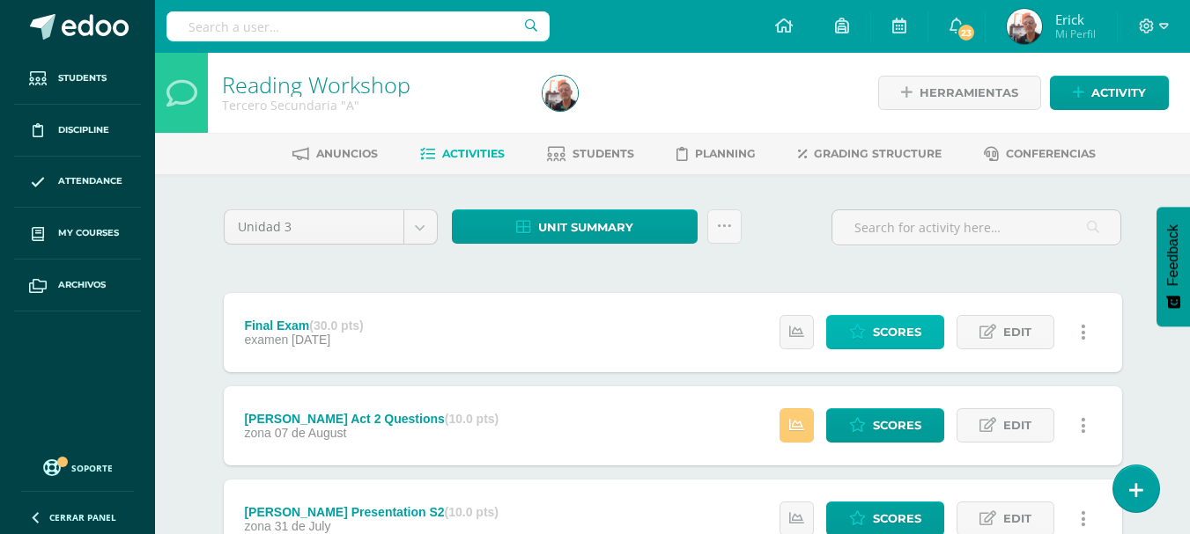
click at [921, 339] on span "Scores" at bounding box center [897, 332] width 48 height 33
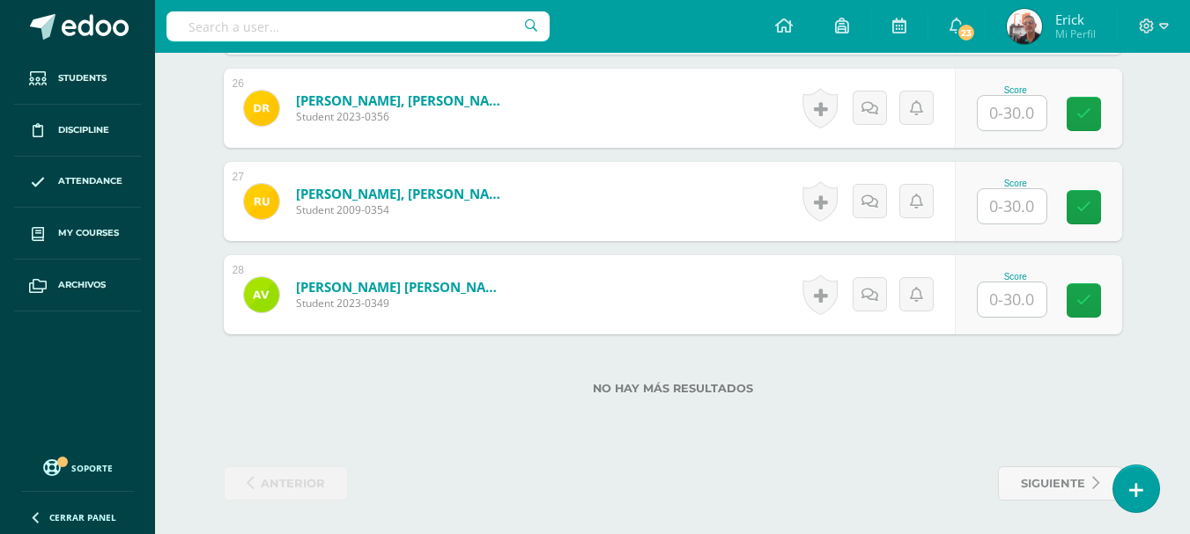
scroll to position [2878, 0]
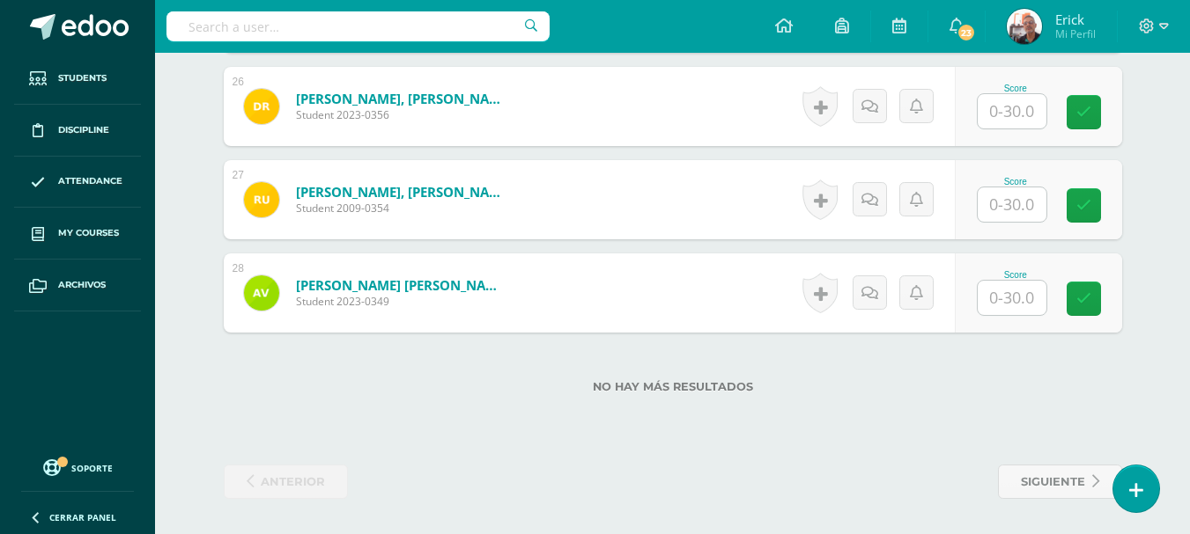
click at [1007, 203] on input "text" at bounding box center [1011, 205] width 69 height 34
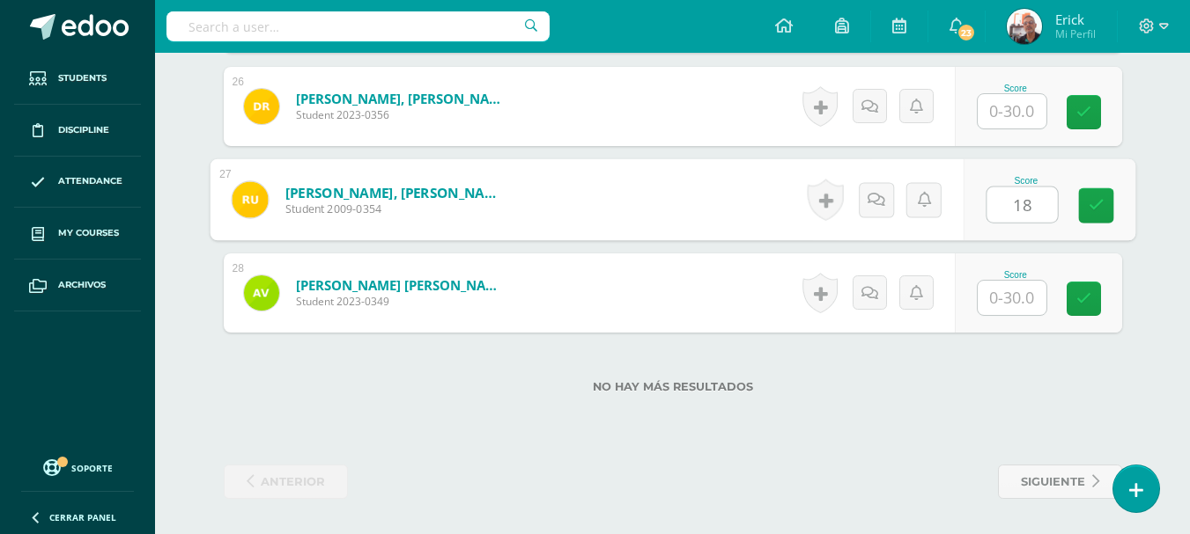
type input "18"
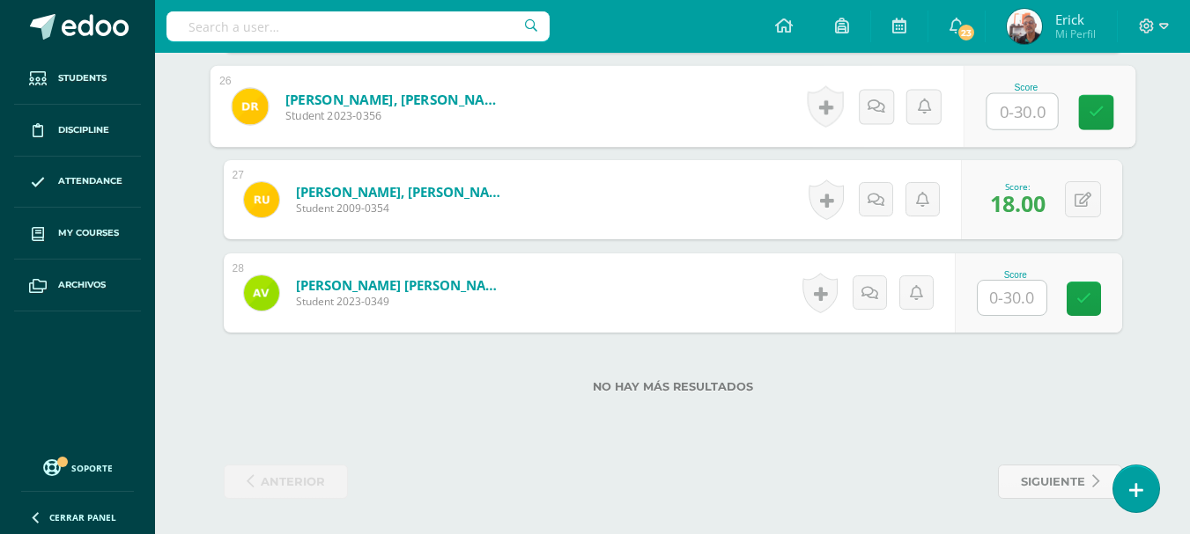
click at [1007, 112] on input "text" at bounding box center [1021, 111] width 70 height 35
type input "10"
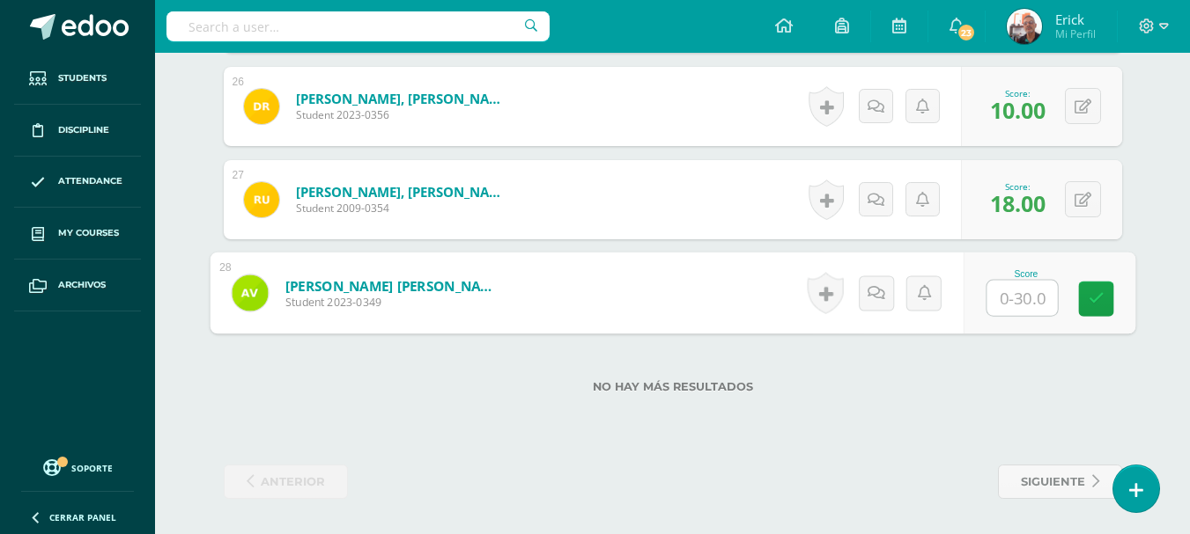
click at [1000, 306] on input "text" at bounding box center [1021, 298] width 70 height 35
type input "6"
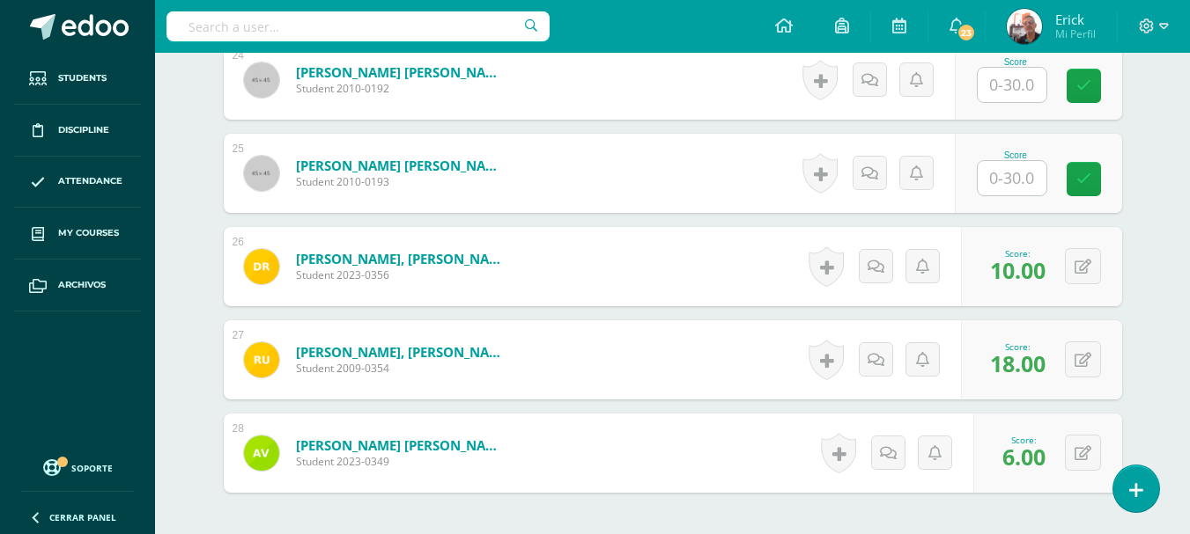
scroll to position [2667, 0]
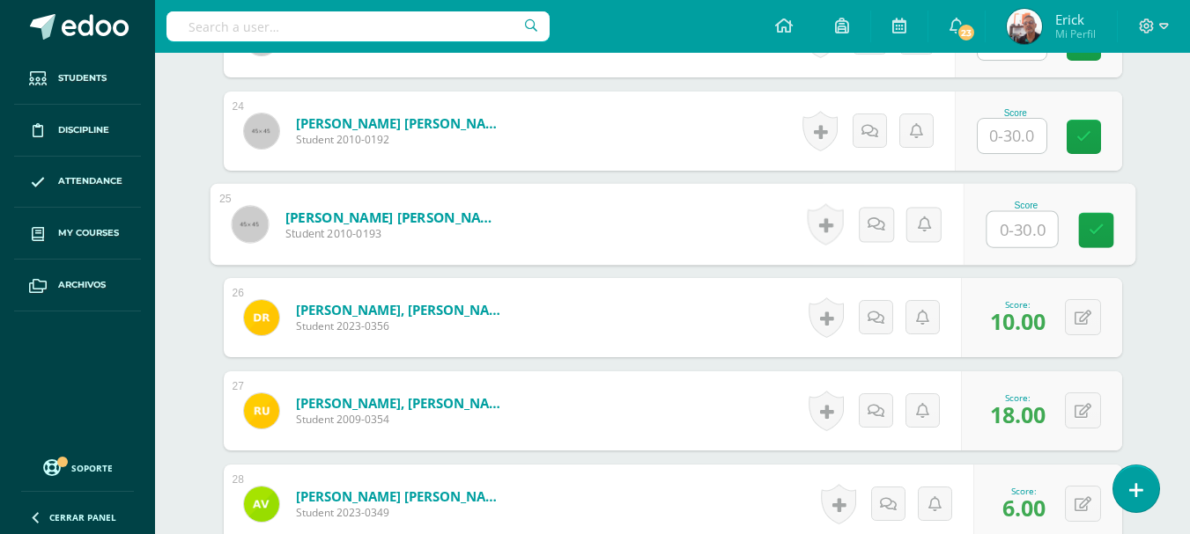
click at [1018, 230] on input "text" at bounding box center [1021, 229] width 70 height 35
type input "17"
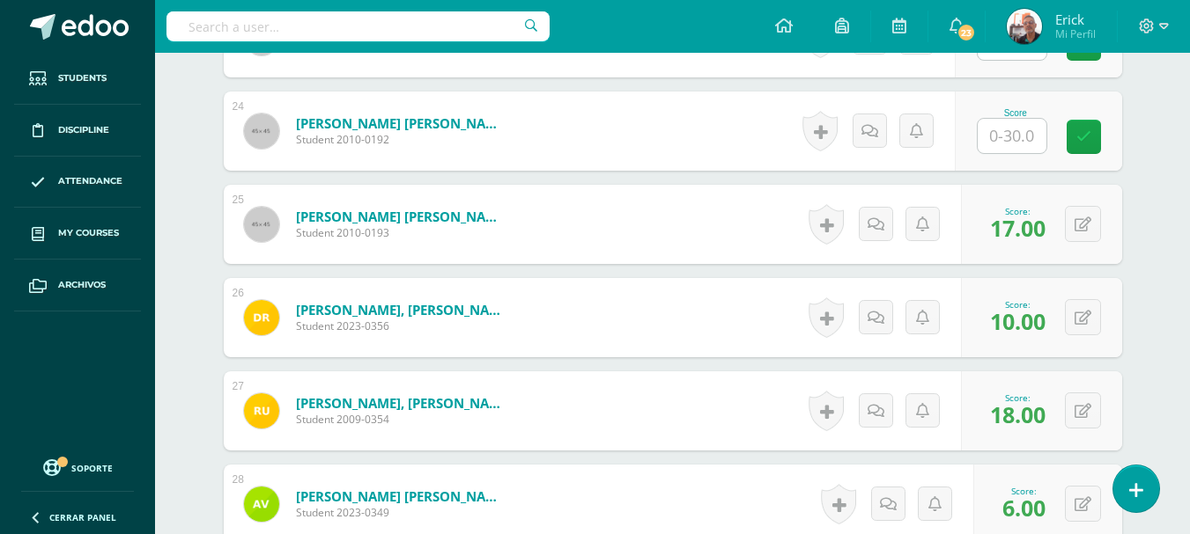
click at [1016, 123] on input "text" at bounding box center [1011, 136] width 69 height 34
type input "15"
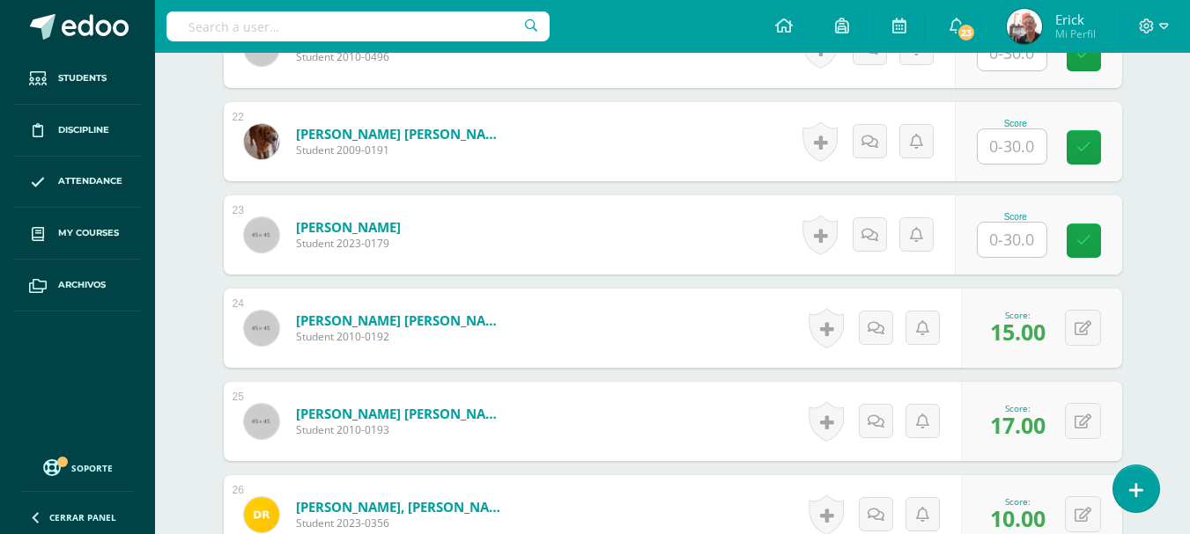
scroll to position [2438, 0]
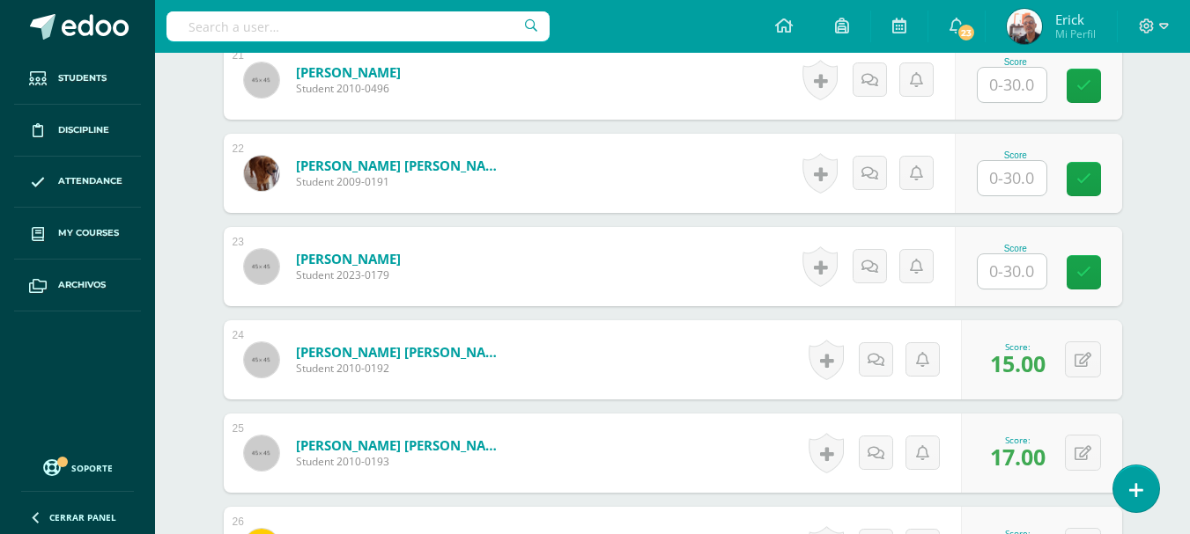
click at [1013, 273] on input "text" at bounding box center [1011, 271] width 69 height 34
type input "27"
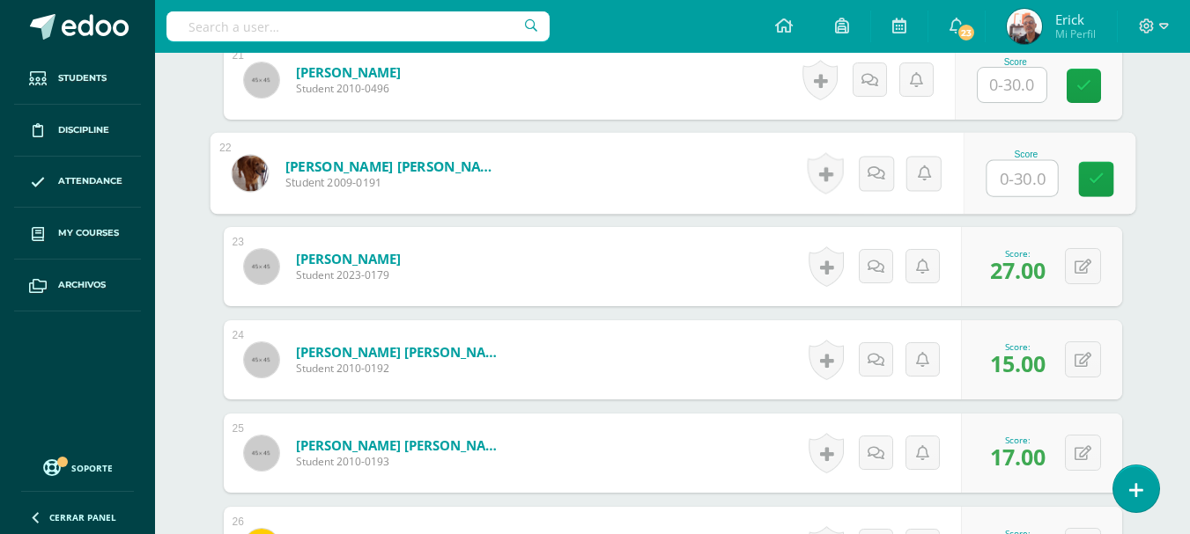
click at [1006, 191] on input "text" at bounding box center [1021, 178] width 70 height 35
type input "28"
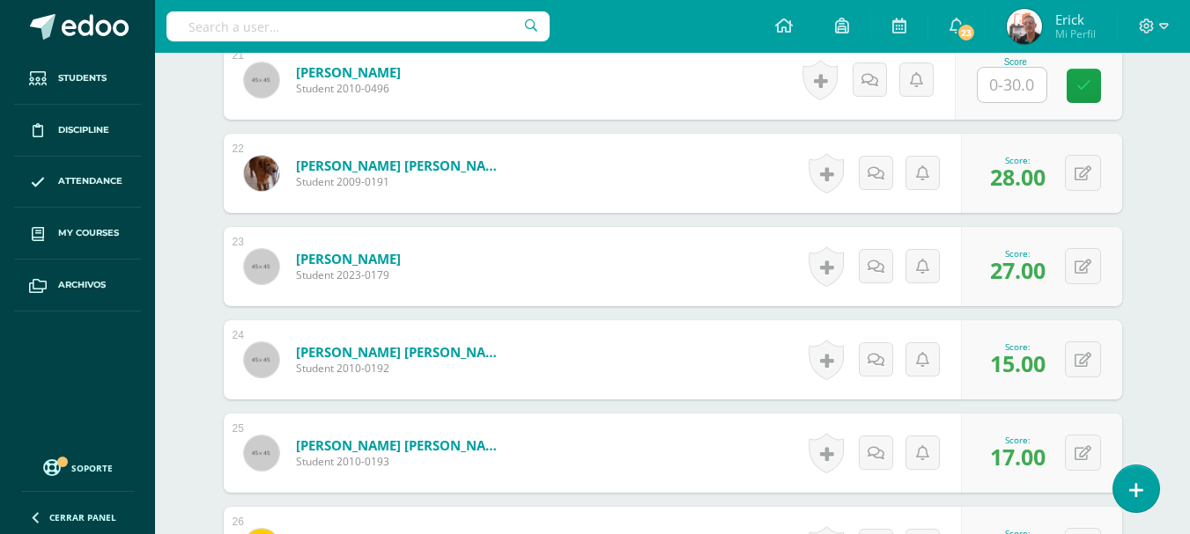
scroll to position [2403, 0]
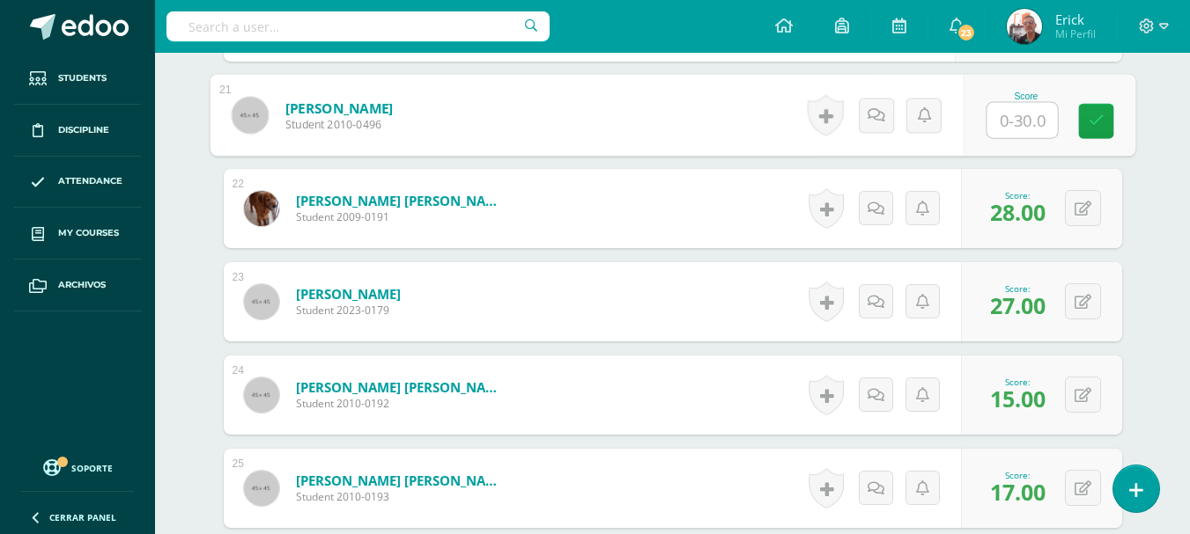
click at [1018, 126] on input "text" at bounding box center [1021, 120] width 70 height 35
type input "10"
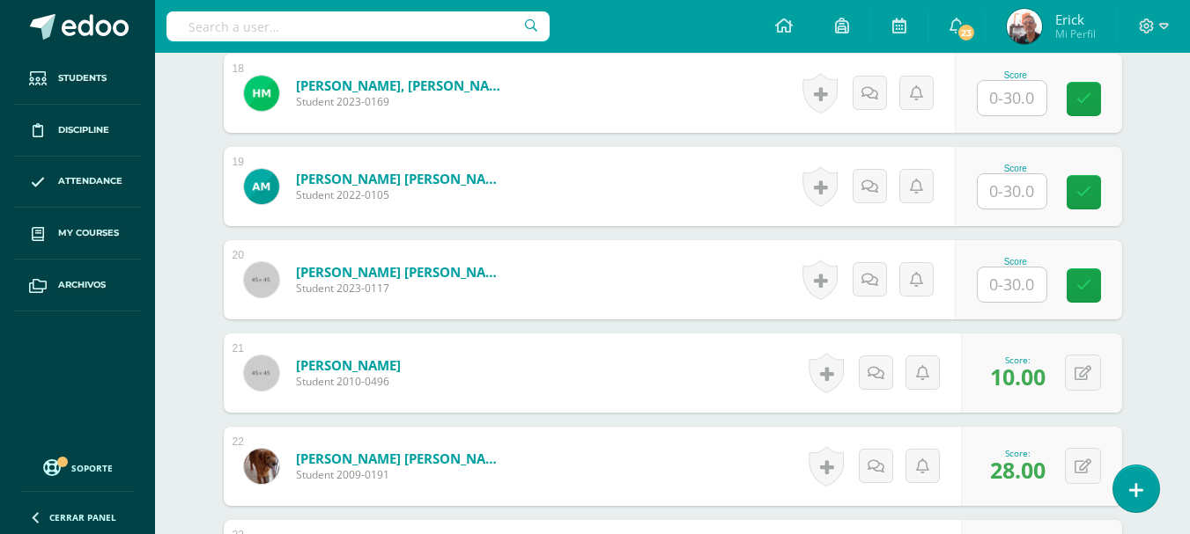
scroll to position [2139, 0]
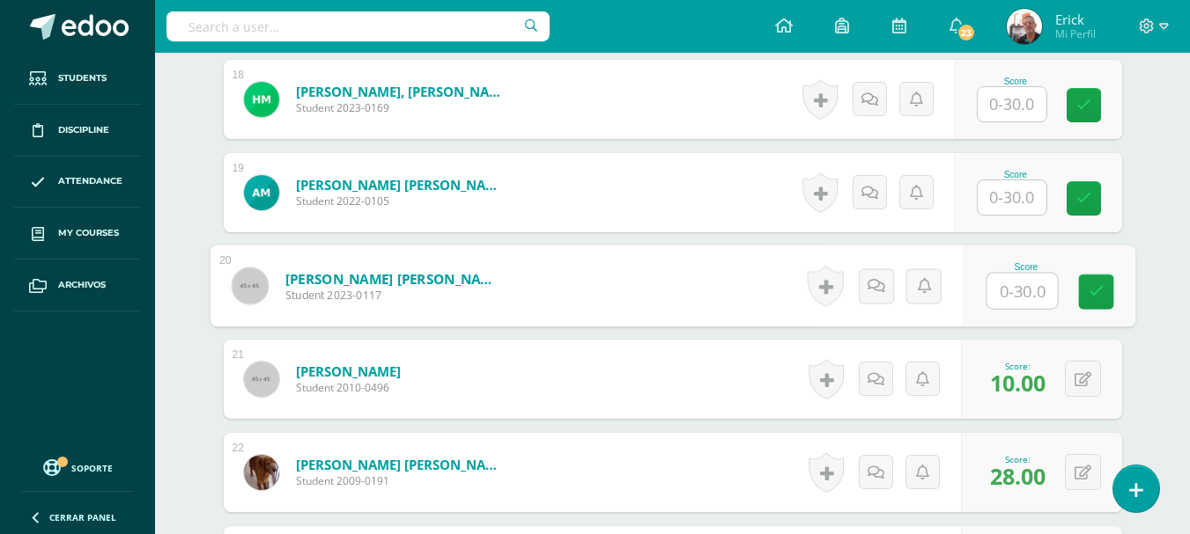
click at [1013, 298] on input "text" at bounding box center [1021, 291] width 70 height 35
type input "10"
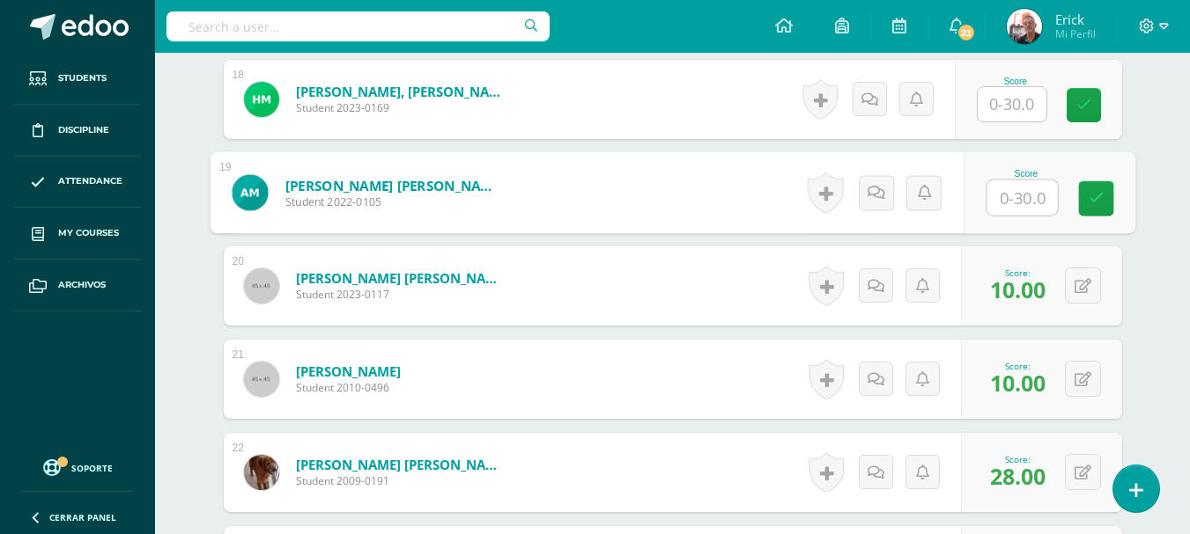
click at [1018, 194] on input "text" at bounding box center [1021, 198] width 70 height 35
type input "15"
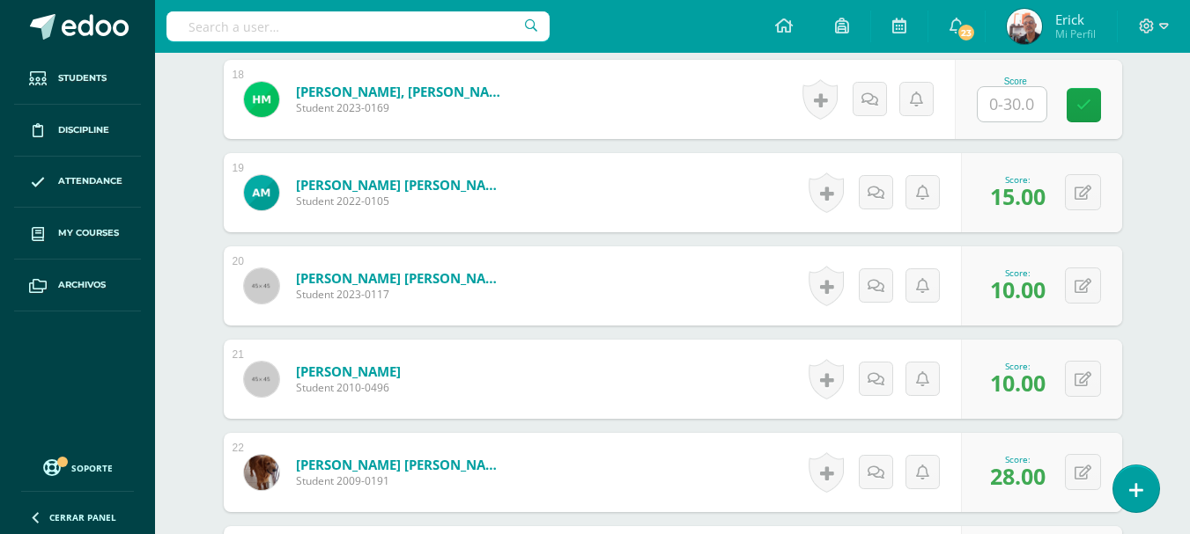
click at [1006, 99] on input "text" at bounding box center [1011, 104] width 69 height 34
type input "10"
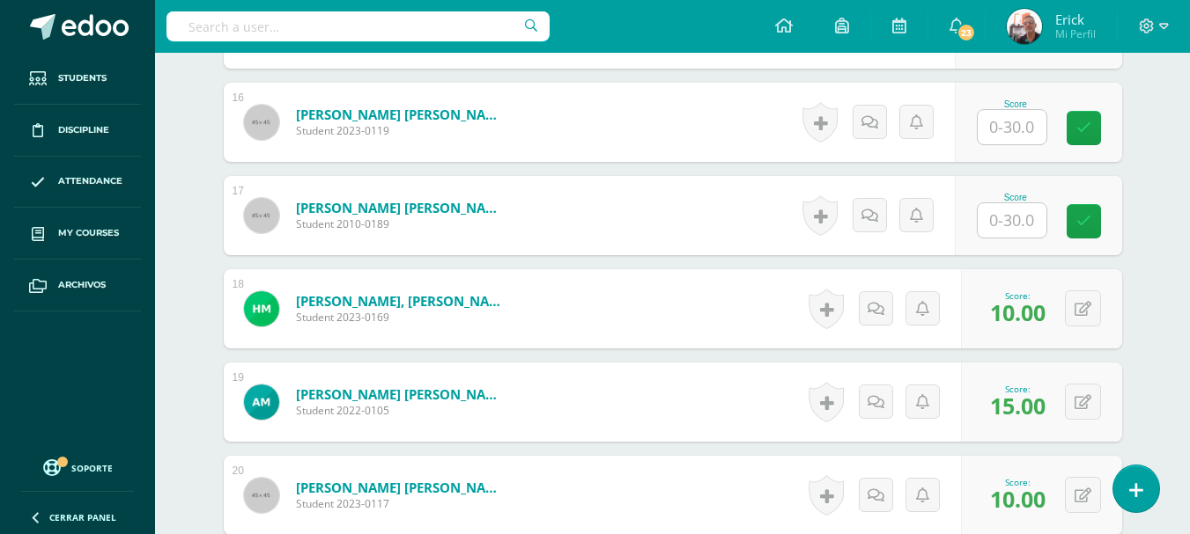
scroll to position [1927, 0]
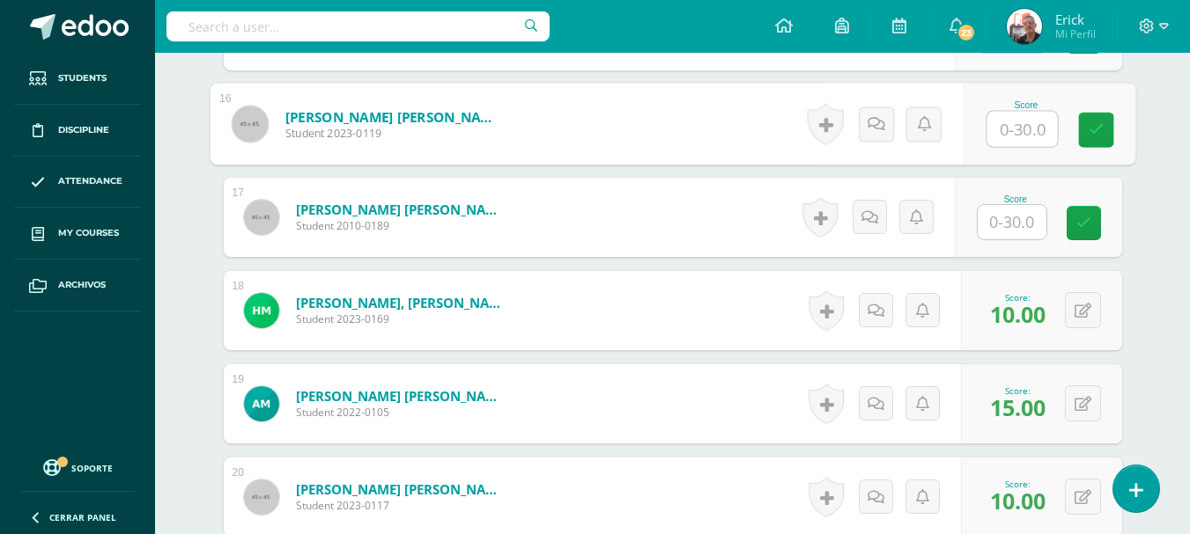
click at [1013, 122] on input "text" at bounding box center [1021, 129] width 70 height 35
type input "17"
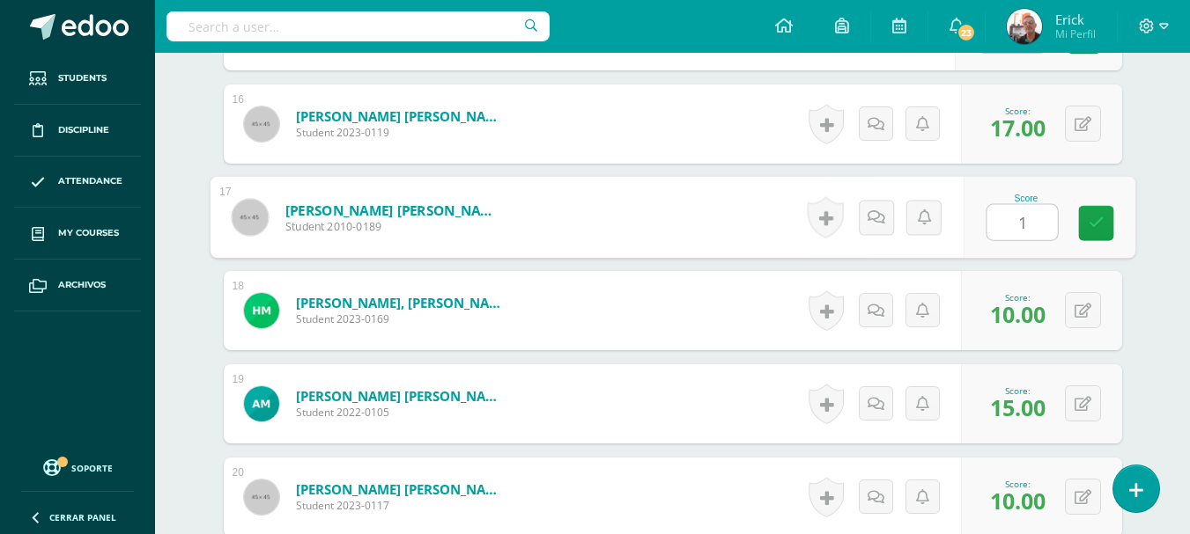
type input "19"
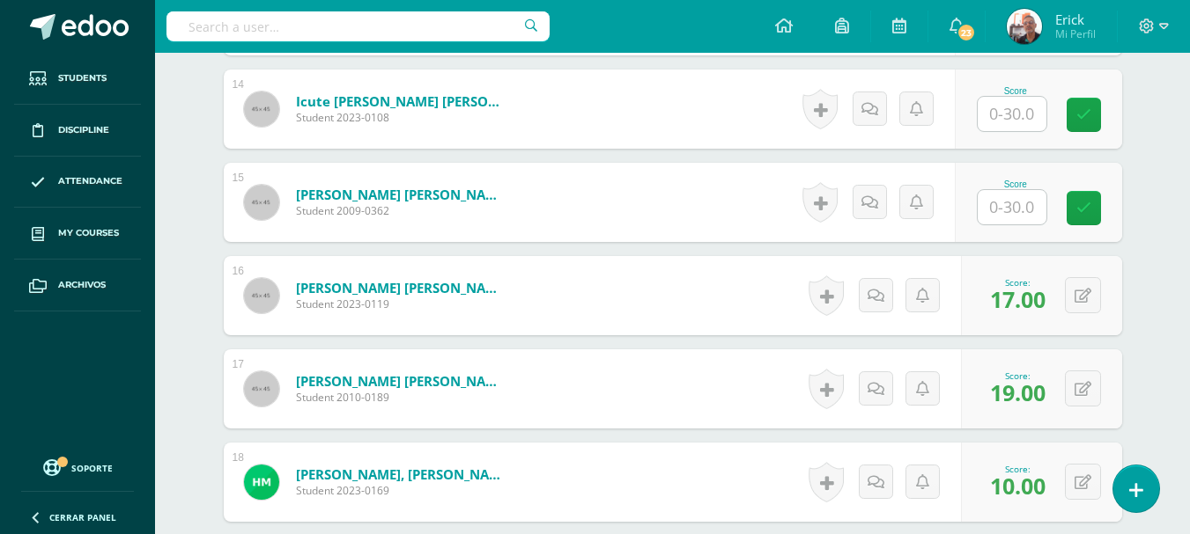
scroll to position [1751, 0]
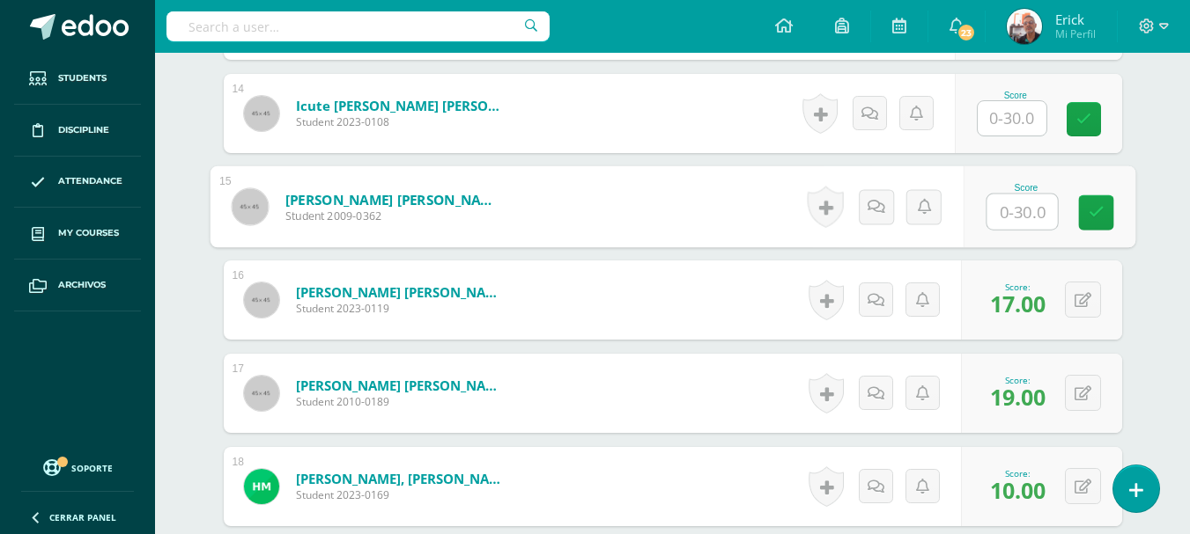
click at [1028, 208] on input "text" at bounding box center [1021, 212] width 70 height 35
type input "15"
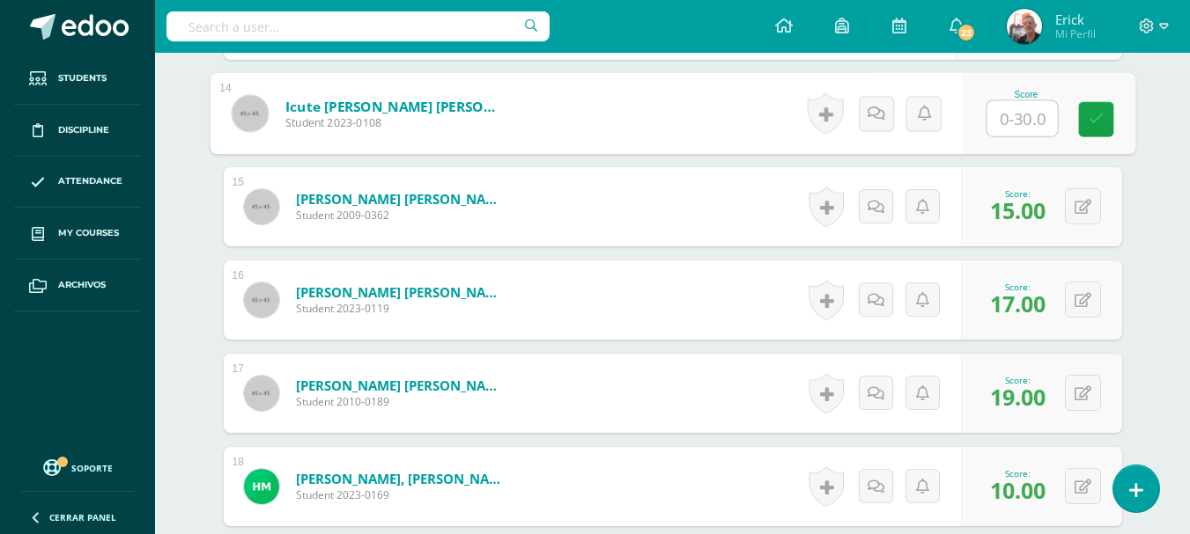
click at [1000, 120] on input "text" at bounding box center [1021, 118] width 70 height 35
type input "17"
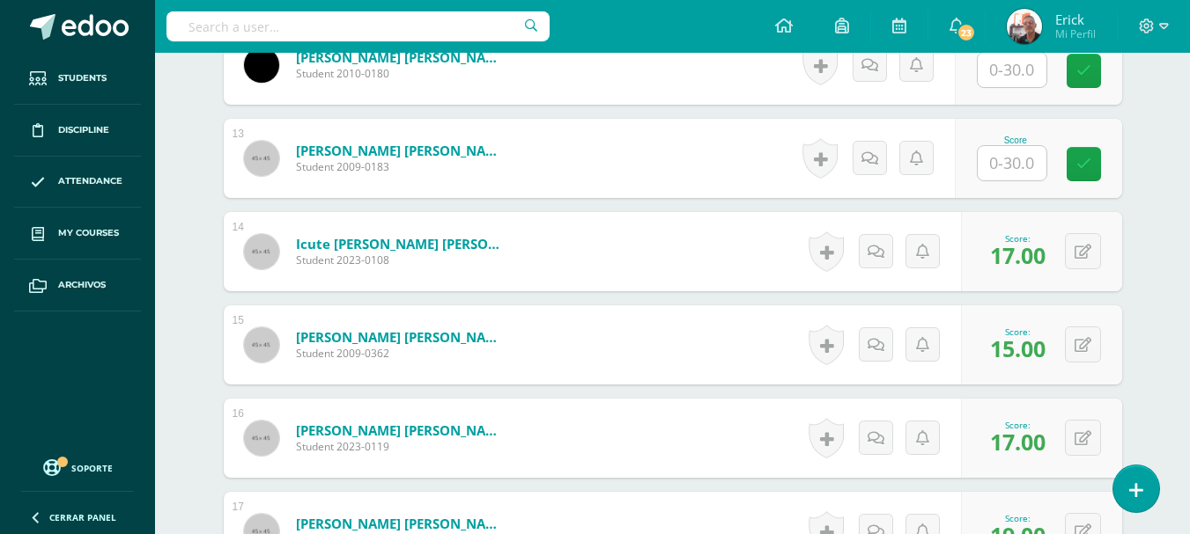
scroll to position [1610, 0]
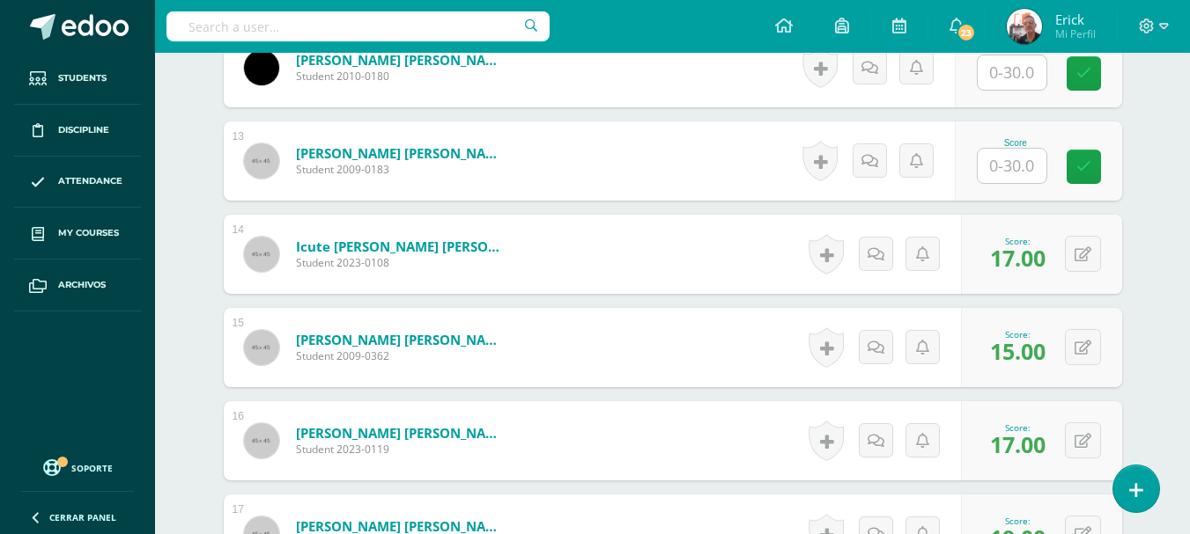
click at [1010, 163] on input "text" at bounding box center [1011, 166] width 69 height 34
type input "24"
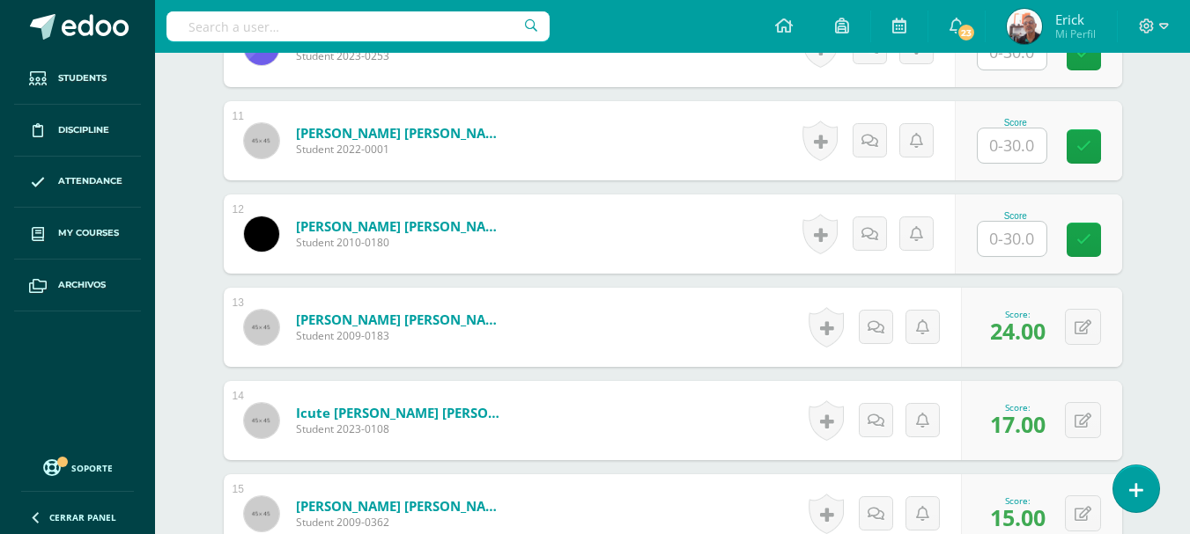
scroll to position [1434, 0]
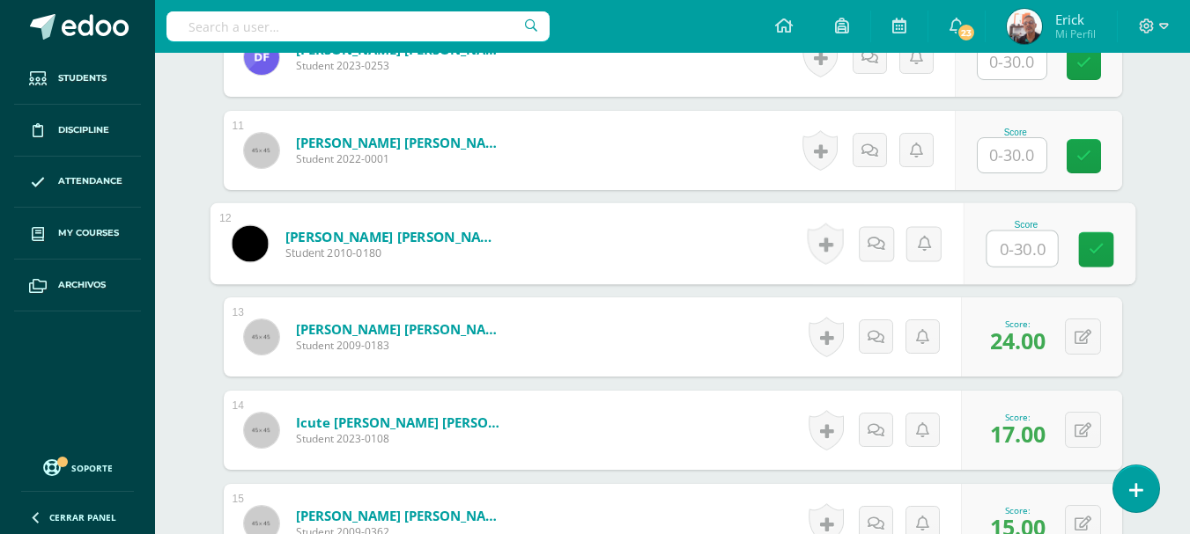
click at [1014, 247] on input "text" at bounding box center [1021, 249] width 70 height 35
type input "16"
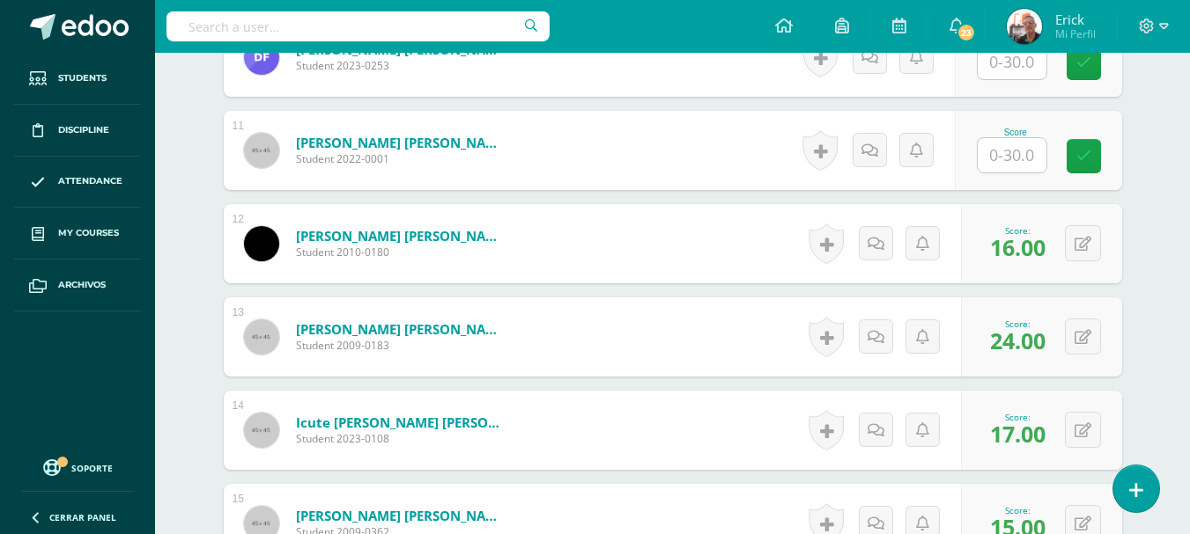
click at [1028, 154] on input "text" at bounding box center [1011, 155] width 69 height 34
type input "13"
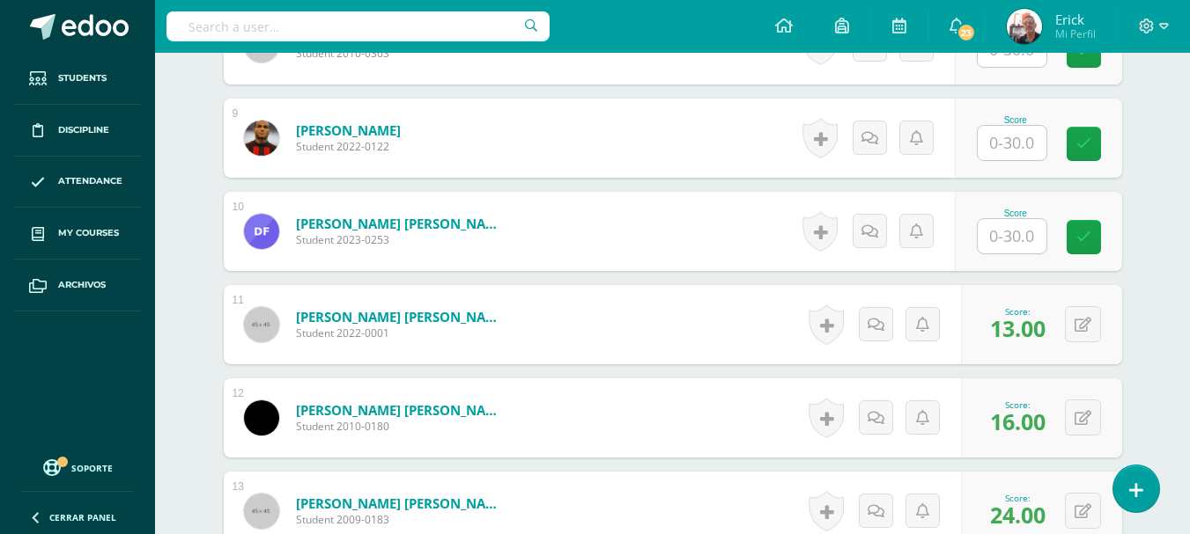
scroll to position [1258, 0]
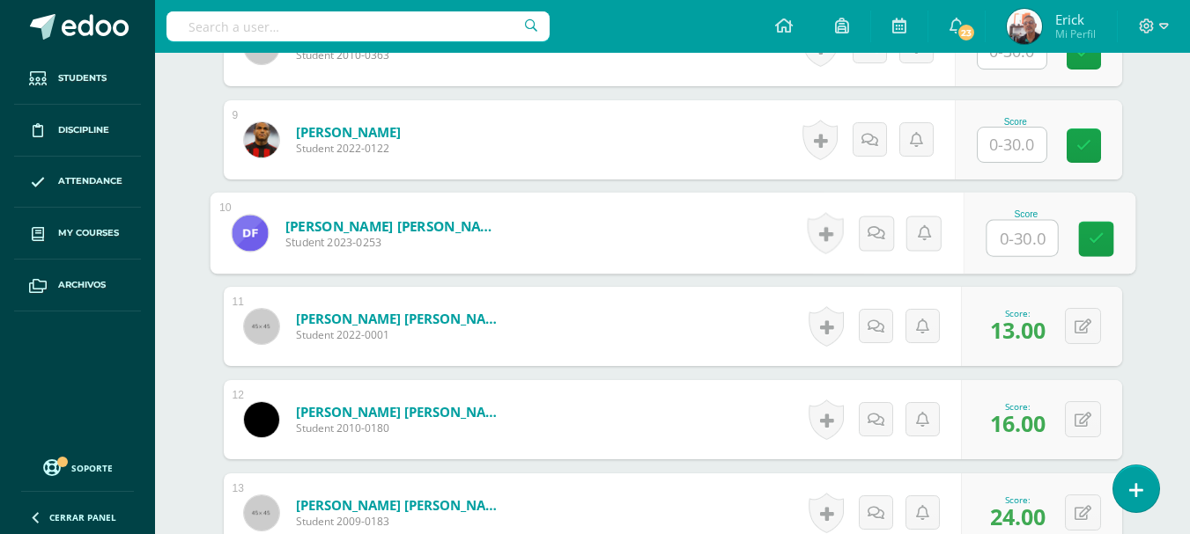
click at [1013, 232] on input "text" at bounding box center [1021, 238] width 70 height 35
type input "15"
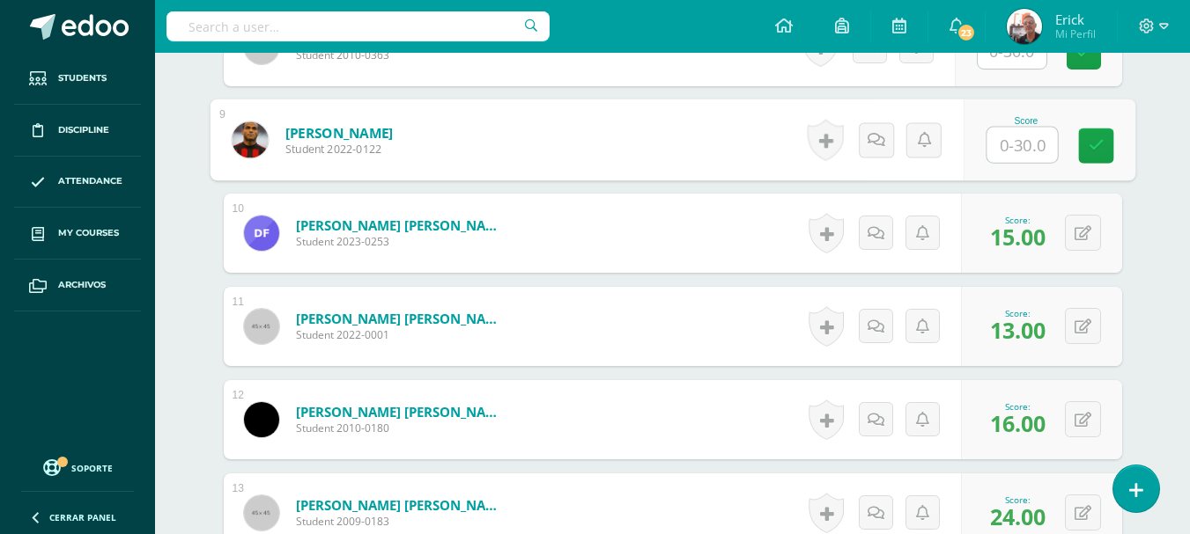
click at [1024, 151] on input "text" at bounding box center [1021, 145] width 70 height 35
type input "15"
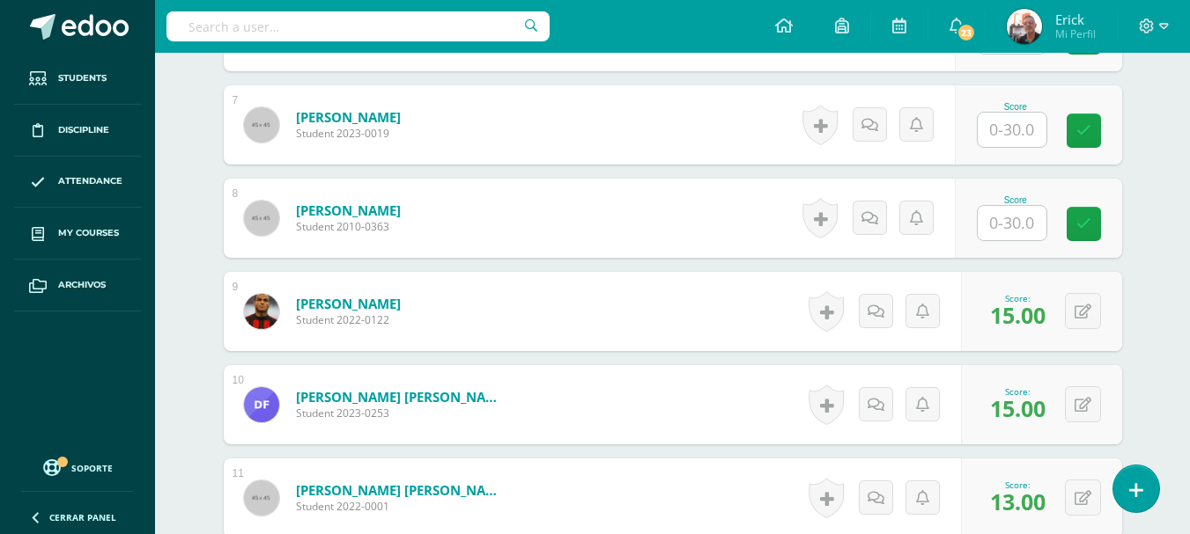
scroll to position [1082, 0]
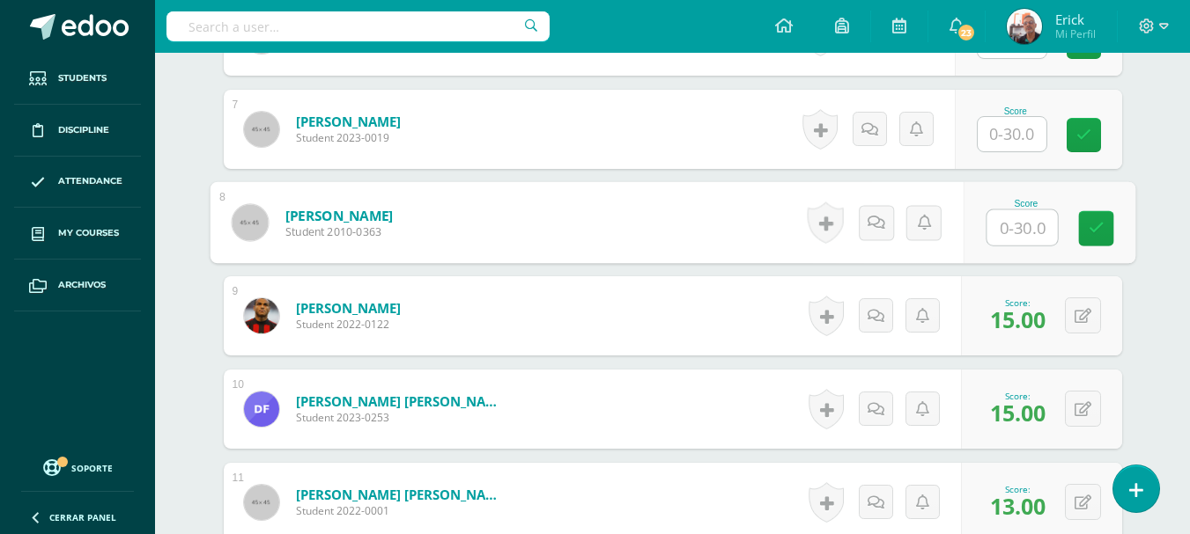
click at [1008, 212] on input "text" at bounding box center [1021, 227] width 70 height 35
type input "12"
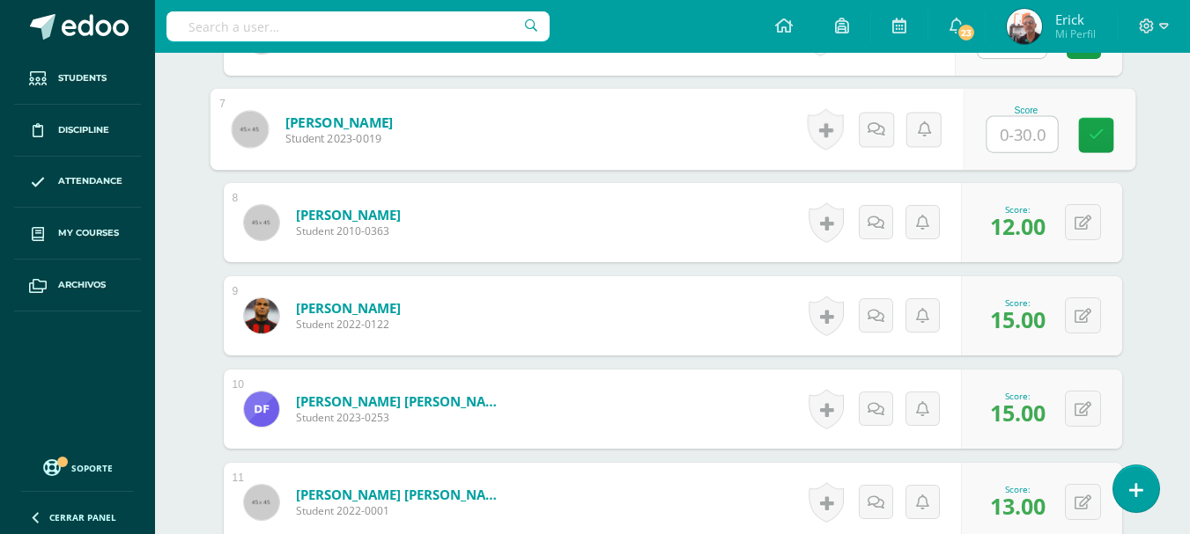
click at [1020, 136] on input "text" at bounding box center [1021, 134] width 70 height 35
type input "13"
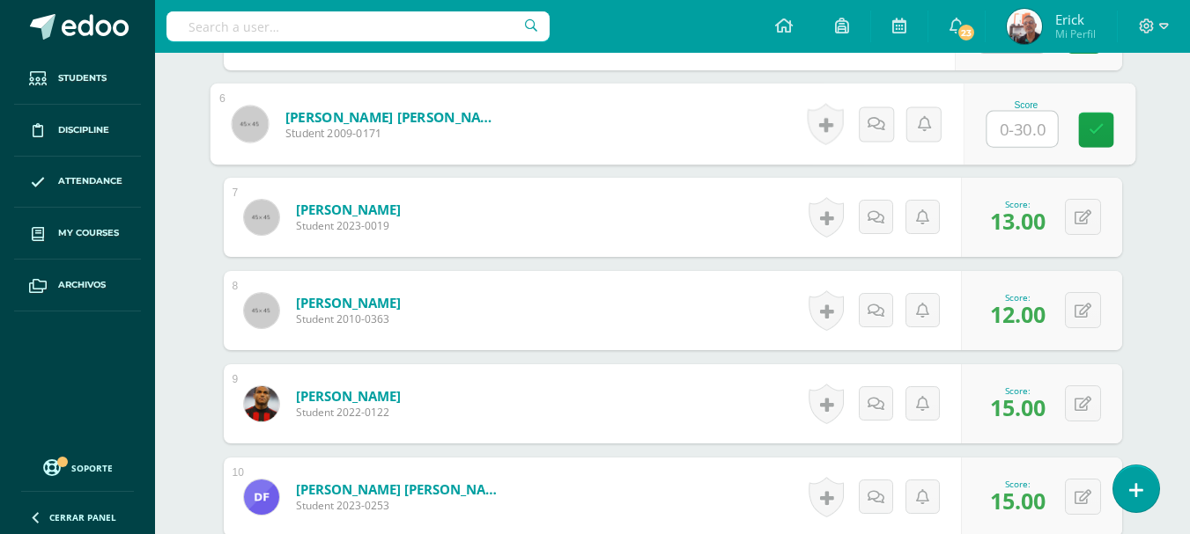
click at [1011, 126] on input "text" at bounding box center [1021, 129] width 70 height 35
type input "20"
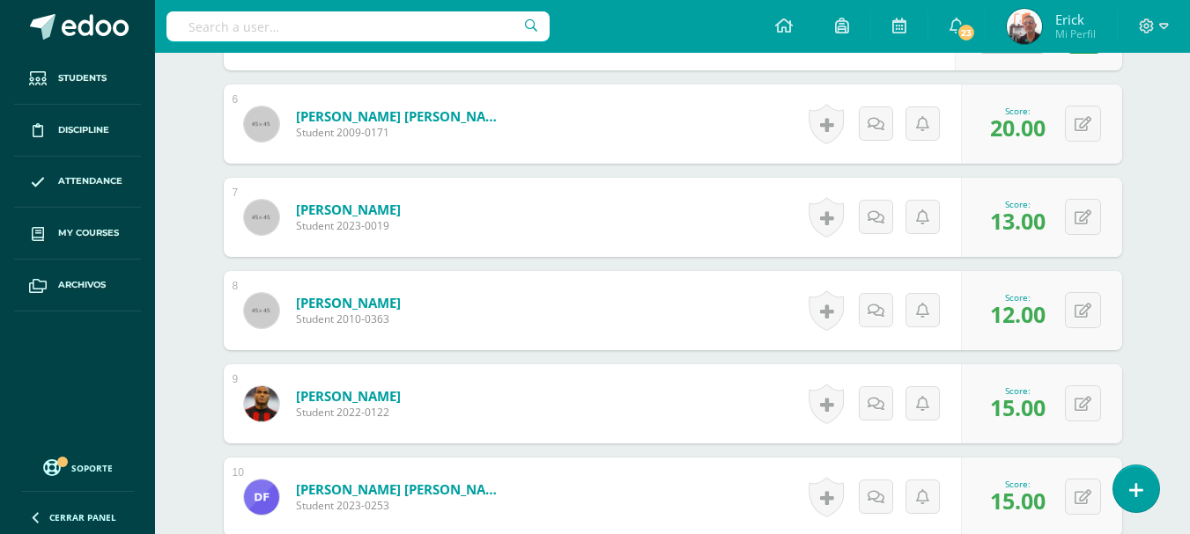
scroll to position [730, 0]
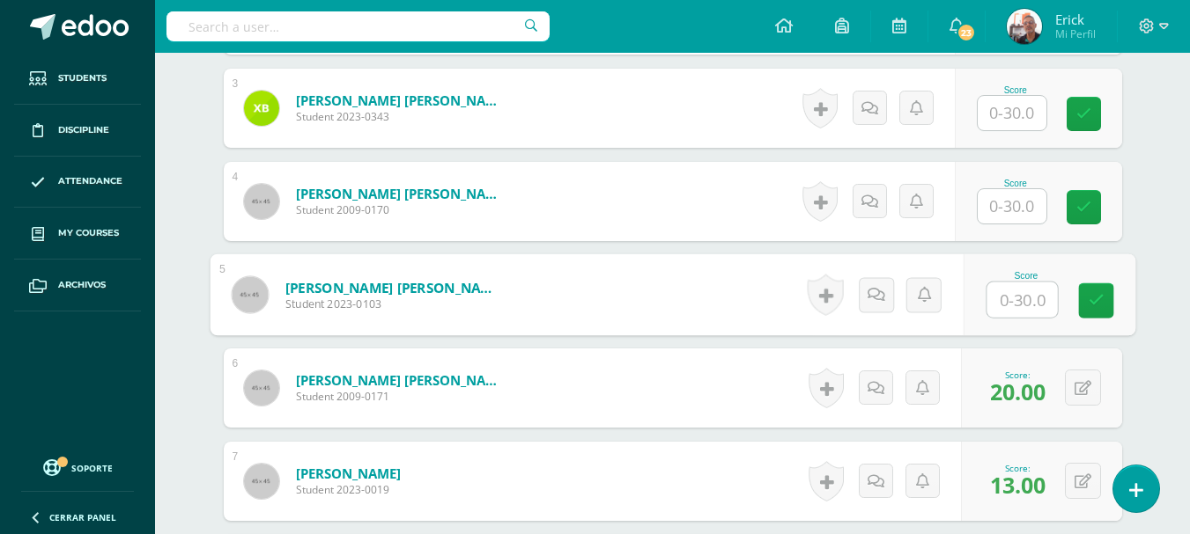
click at [1012, 304] on input "text" at bounding box center [1021, 300] width 70 height 35
type input "15"
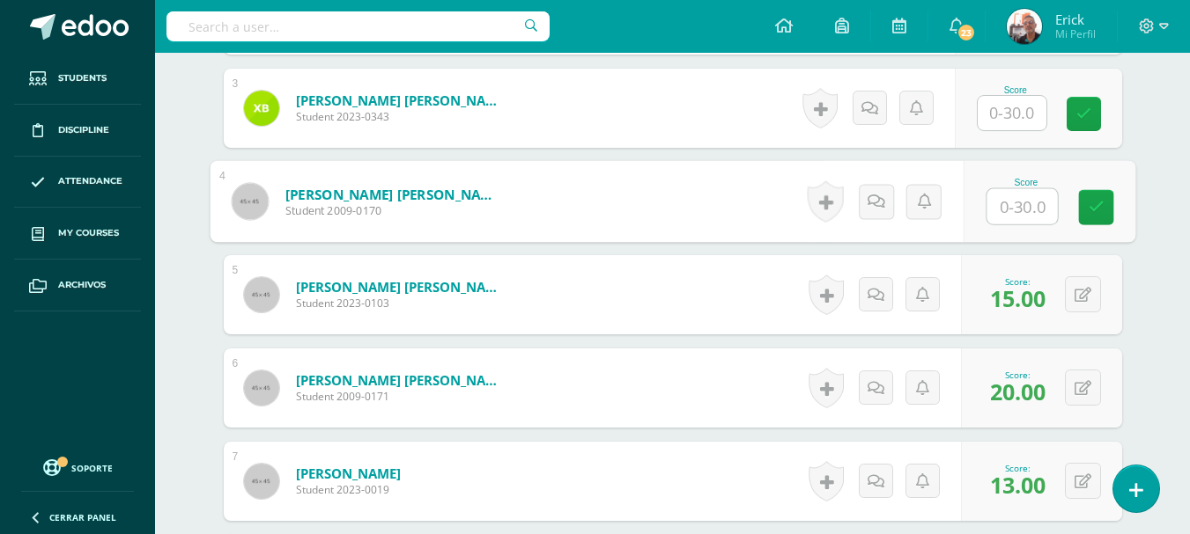
drag, startPoint x: 1005, startPoint y: 209, endPoint x: 1019, endPoint y: 189, distance: 24.0
click at [1013, 196] on input "text" at bounding box center [1021, 206] width 70 height 35
type input "15"
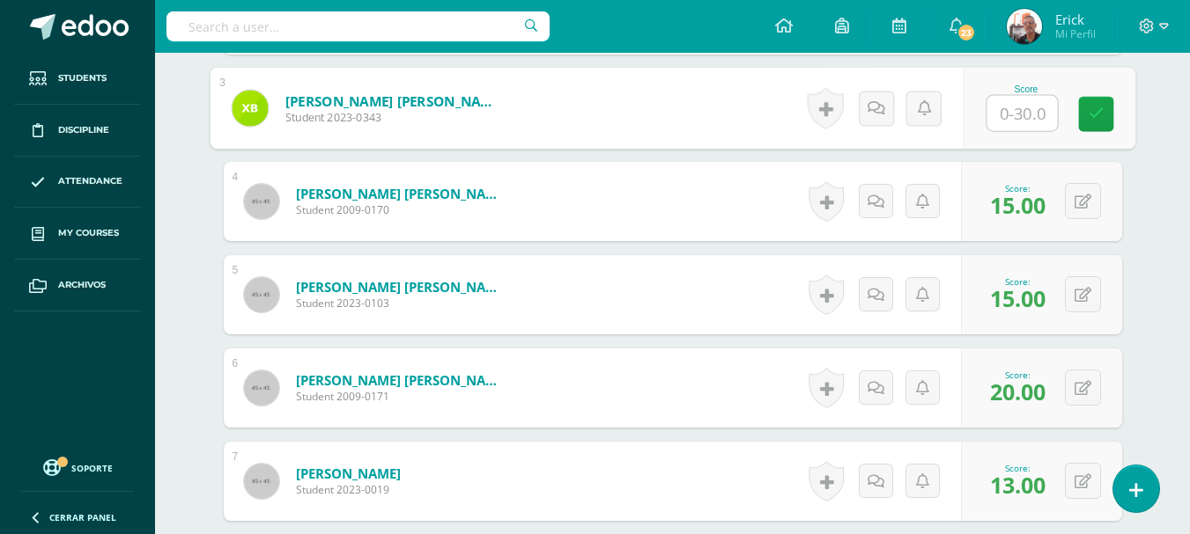
click at [1010, 107] on input "text" at bounding box center [1021, 113] width 70 height 35
type input "11"
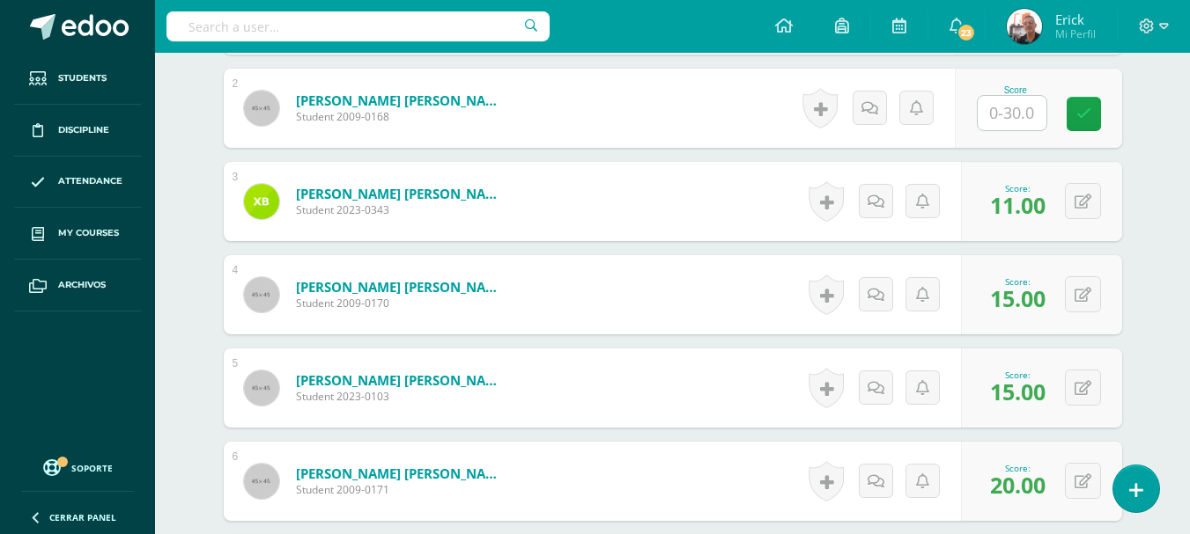
scroll to position [554, 0]
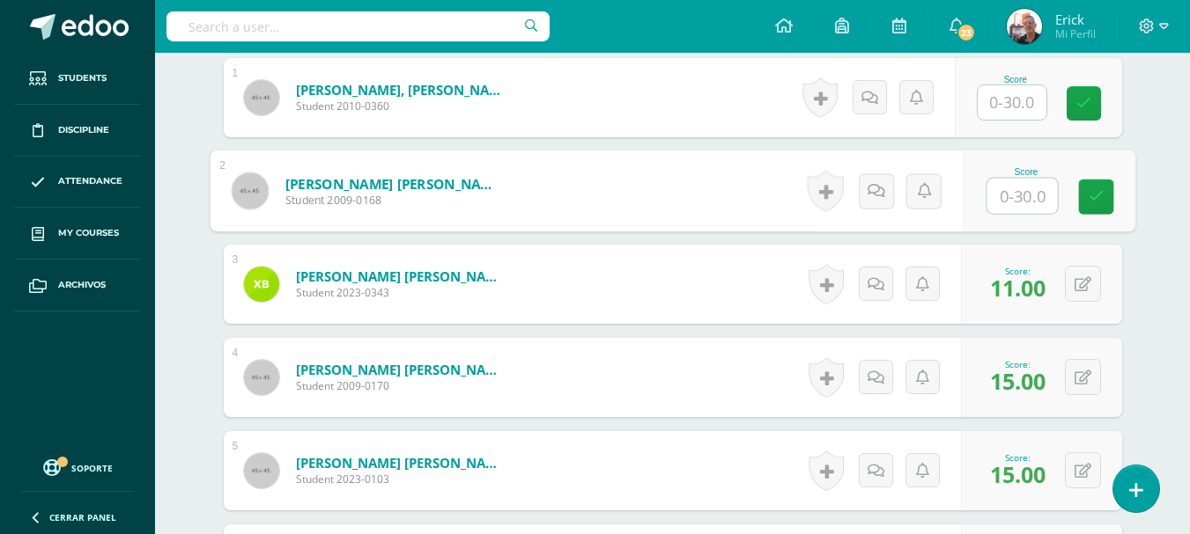
click at [1010, 187] on input "text" at bounding box center [1021, 196] width 70 height 35
type input "18"
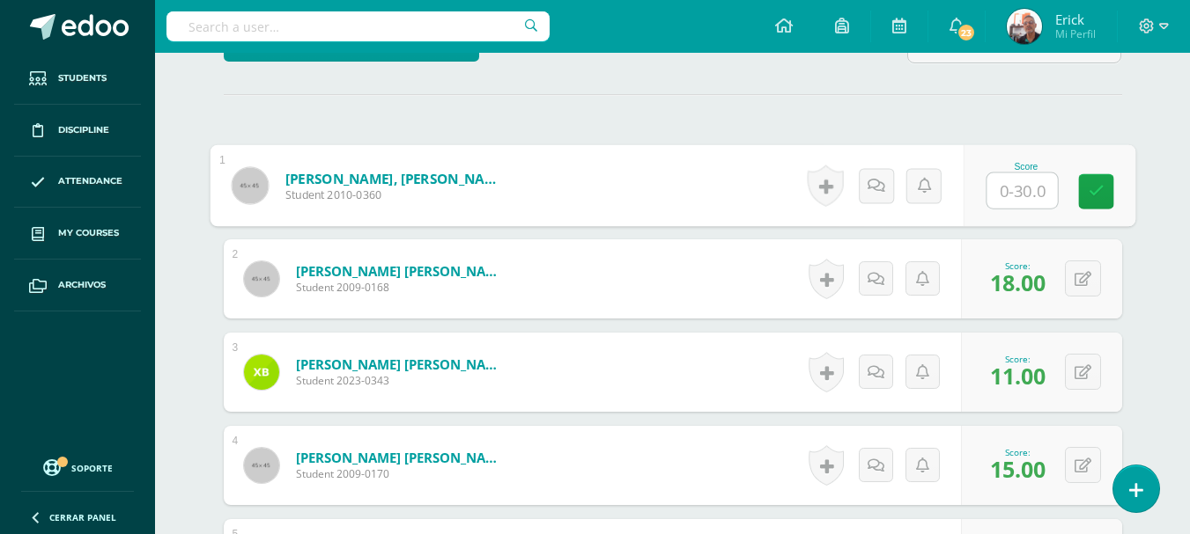
click at [1005, 181] on input "text" at bounding box center [1021, 190] width 70 height 35
type input "13"
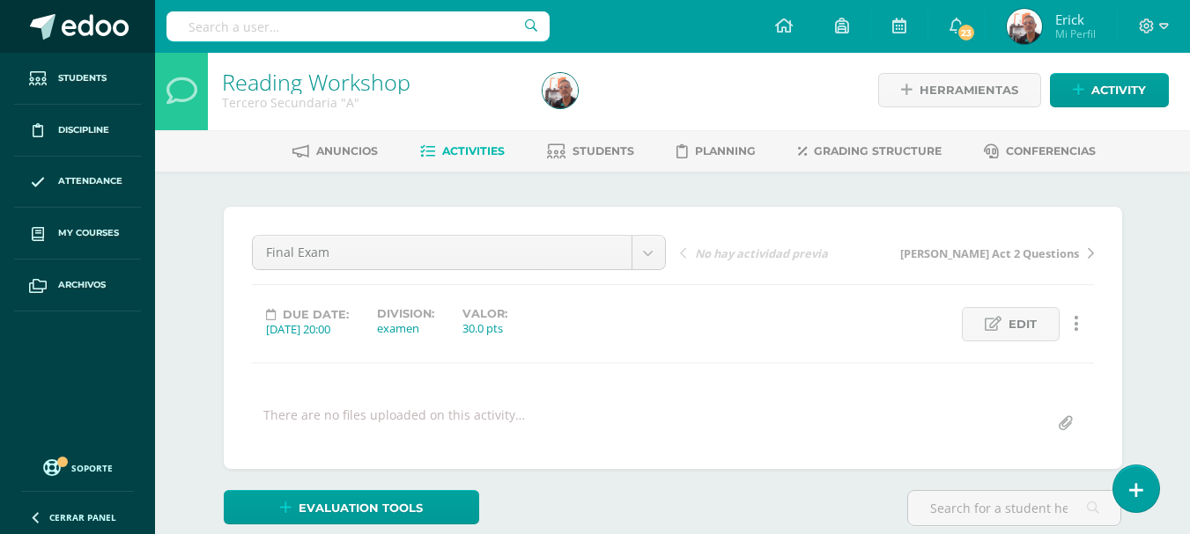
scroll to position [0, 0]
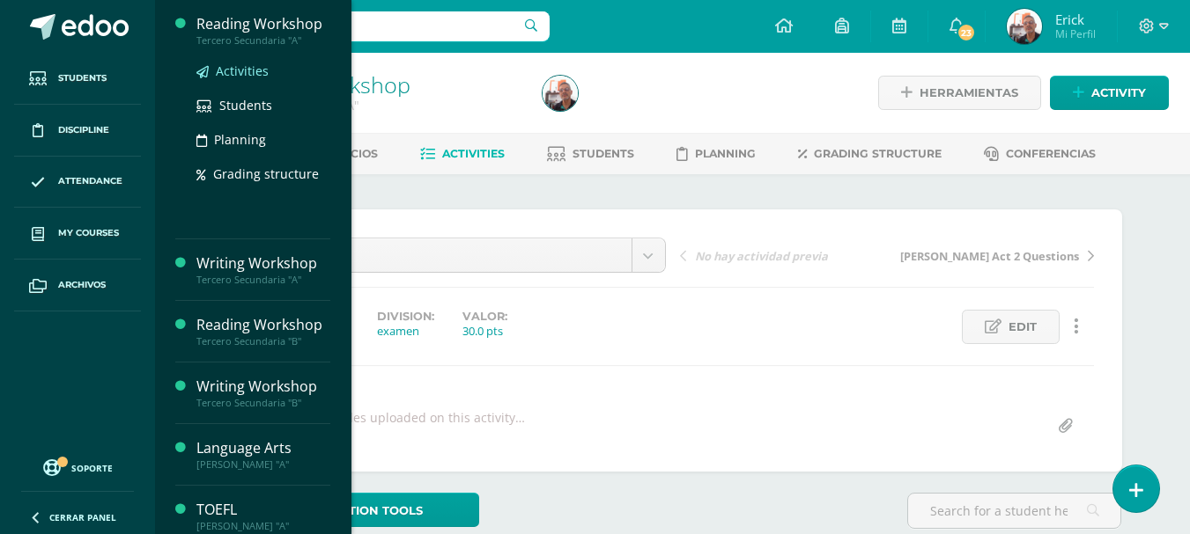
click at [256, 76] on span "Activities" at bounding box center [242, 71] width 53 height 17
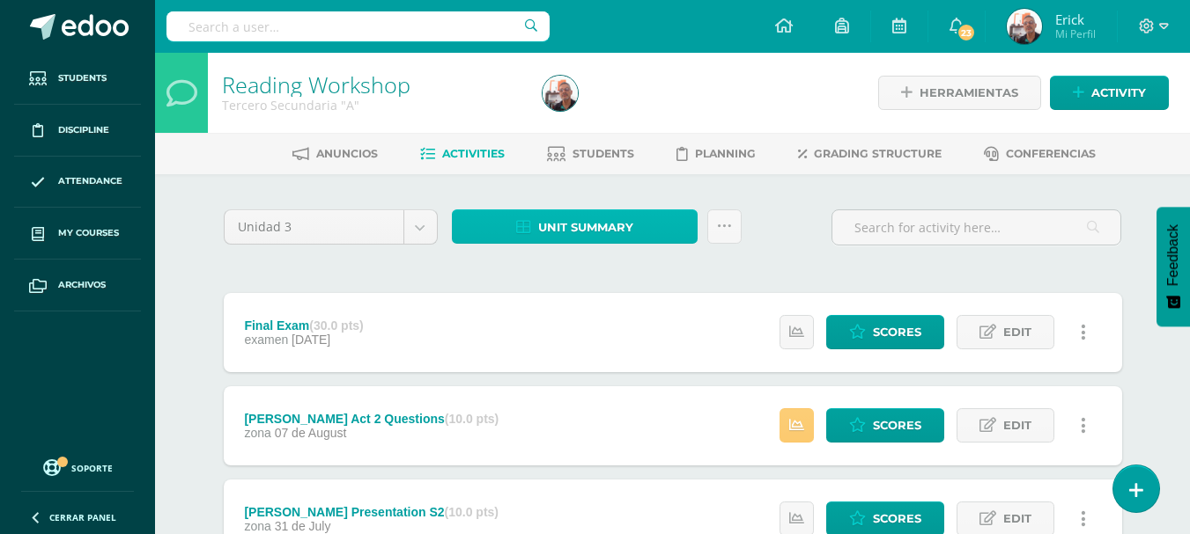
click at [625, 221] on span "Unit summary" at bounding box center [585, 227] width 95 height 33
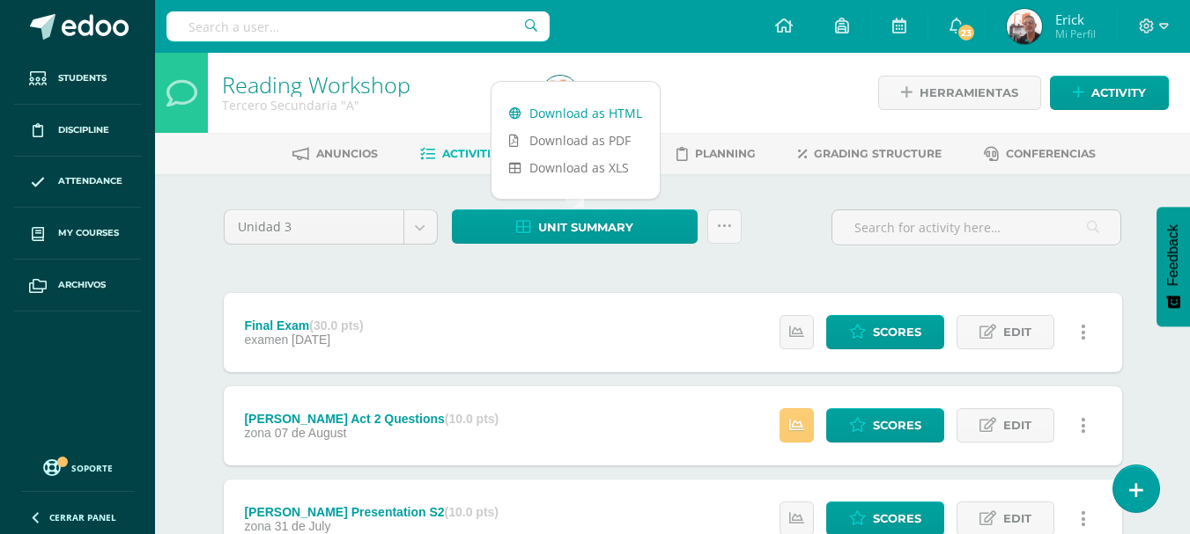
click at [606, 106] on link "Download as HTML" at bounding box center [575, 112] width 168 height 27
click at [893, 329] on span "Scores" at bounding box center [897, 332] width 48 height 33
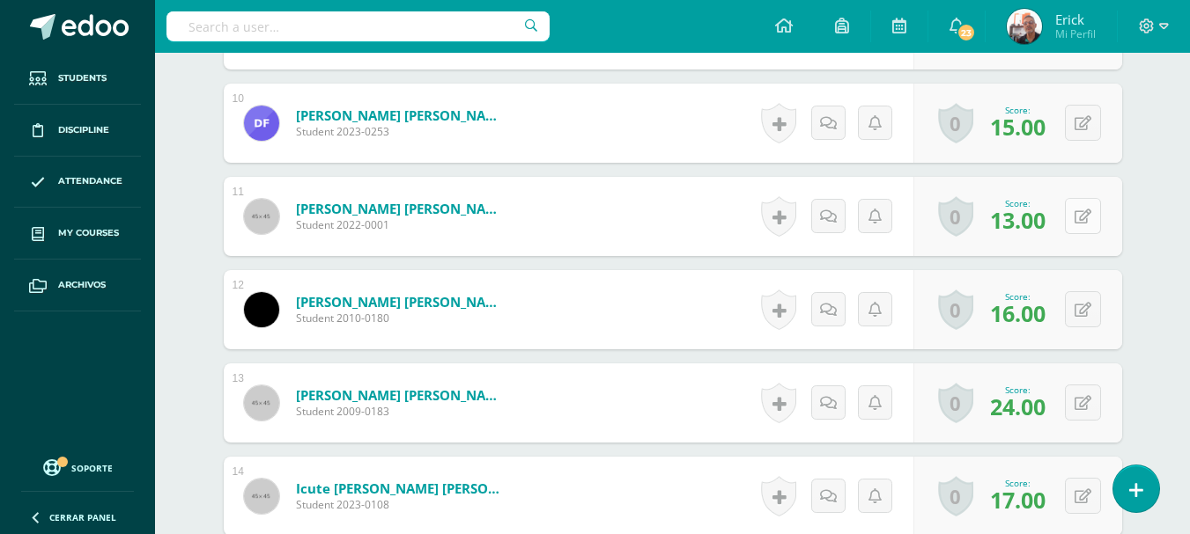
scroll to position [1369, 0]
click at [1082, 210] on button at bounding box center [1094, 215] width 37 height 37
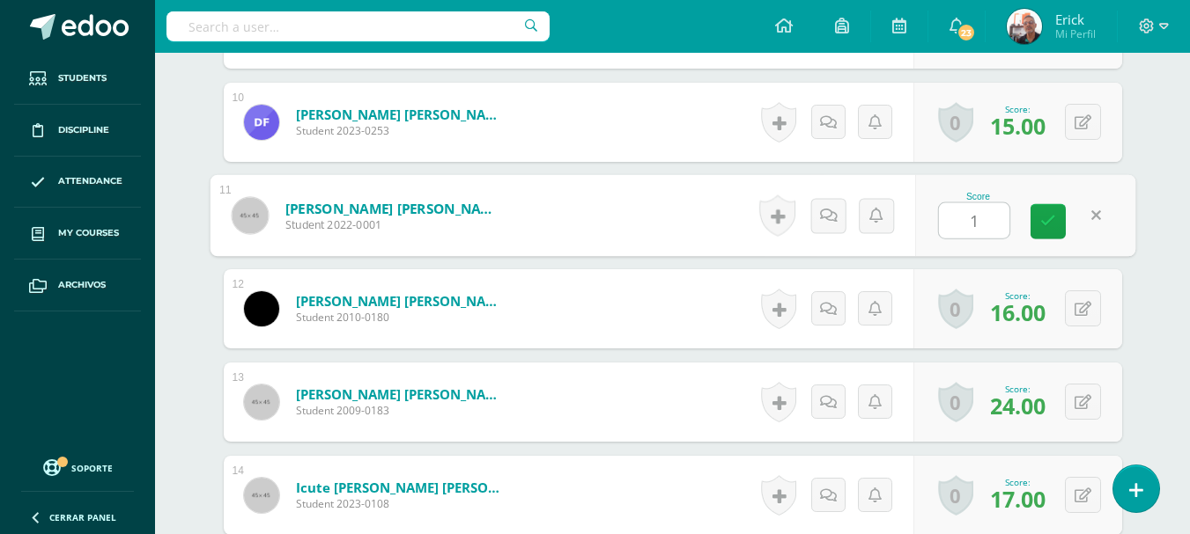
type input "15"
